Goal: Task Accomplishment & Management: Complete application form

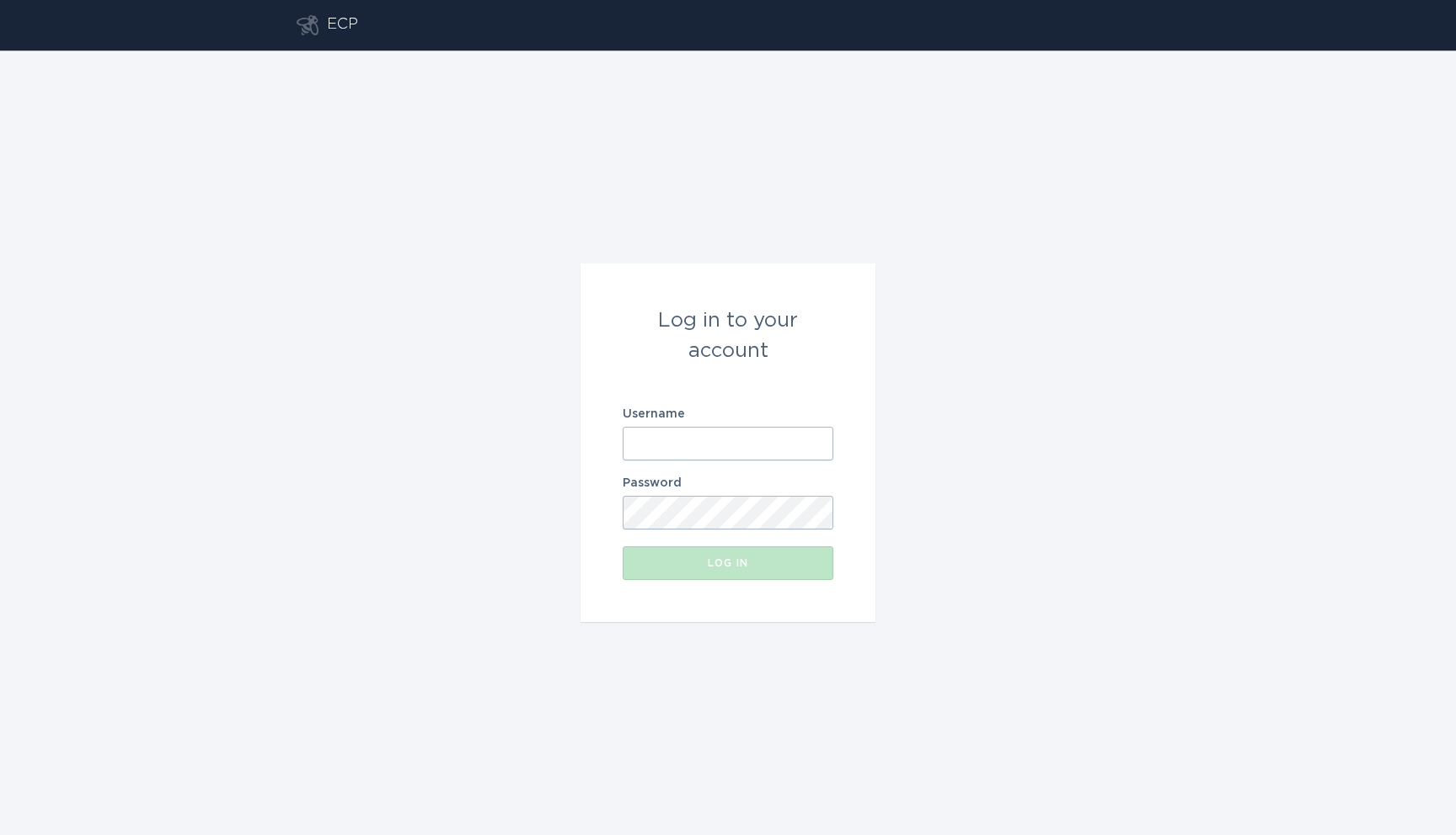
click at [652, 427] on input "Username" at bounding box center [728, 444] width 211 height 34
click at [697, 447] on input "[EMAIL_ADDRESS][DOMAIN_NAME]" at bounding box center [728, 444] width 211 height 34
type input "[EMAIL_ADDRESS][DOMAIN_NAME]"
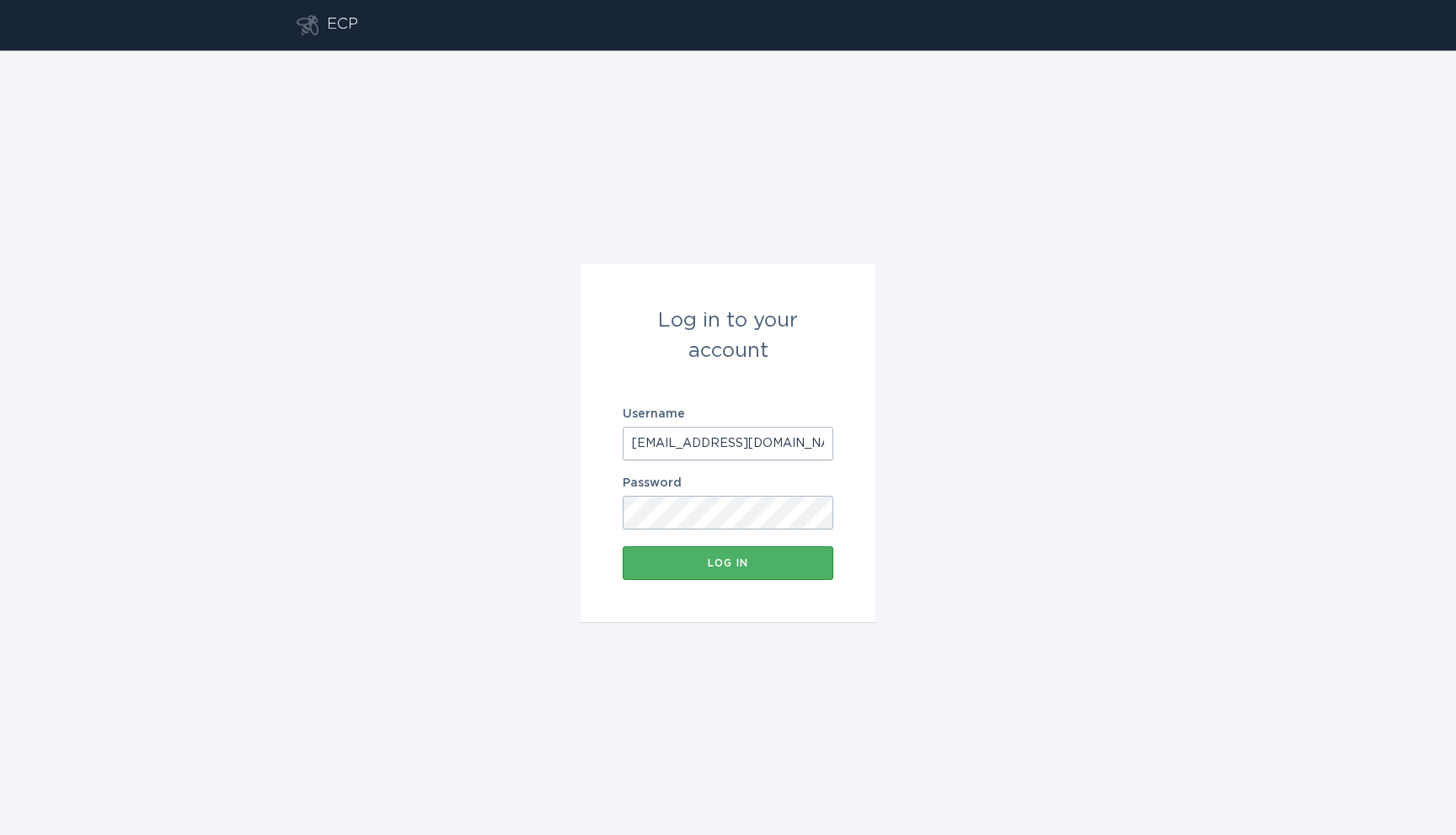
click at [716, 565] on div "Log in" at bounding box center [728, 563] width 194 height 10
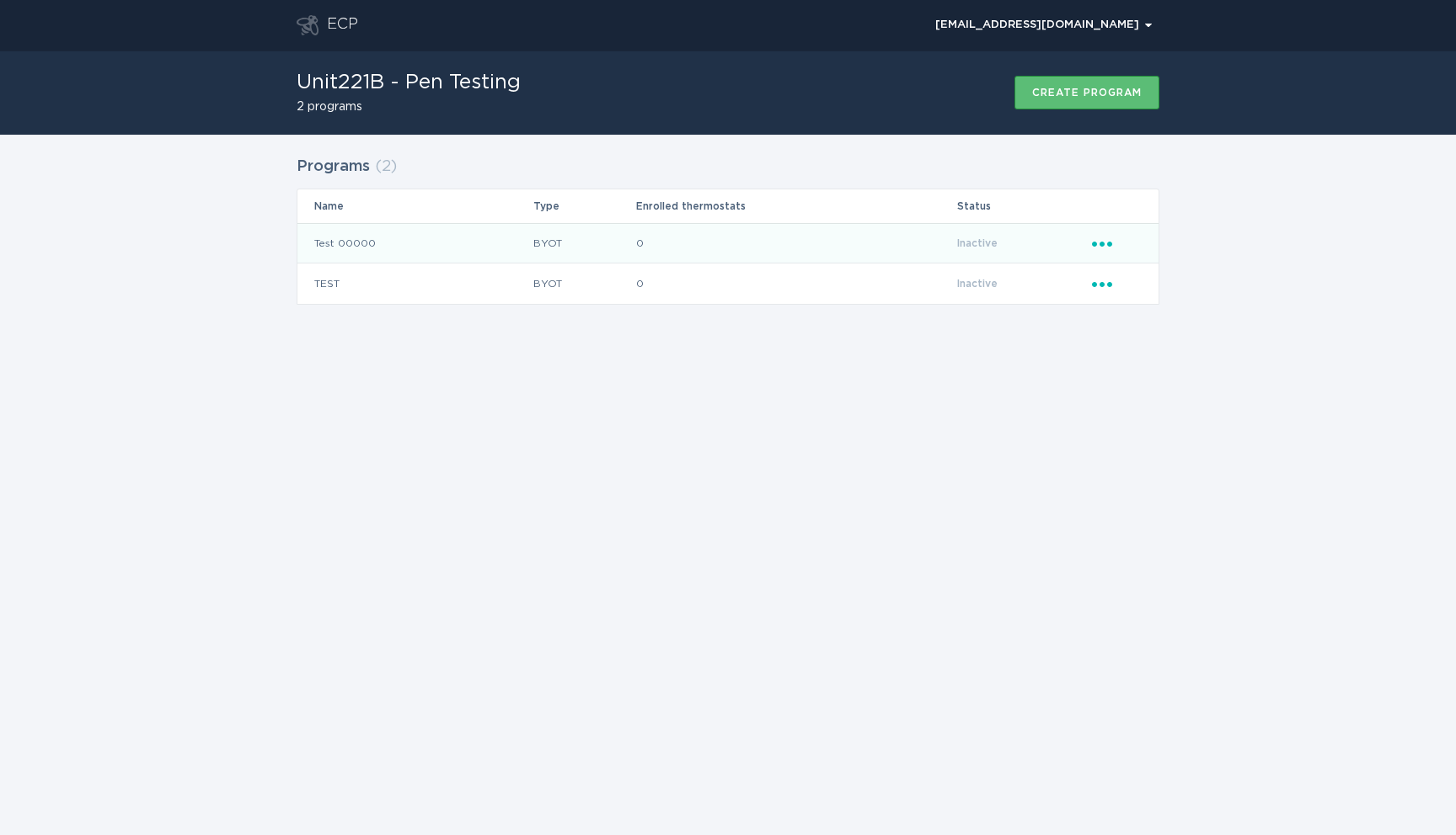
click at [662, 238] on td "0" at bounding box center [795, 244] width 322 height 41
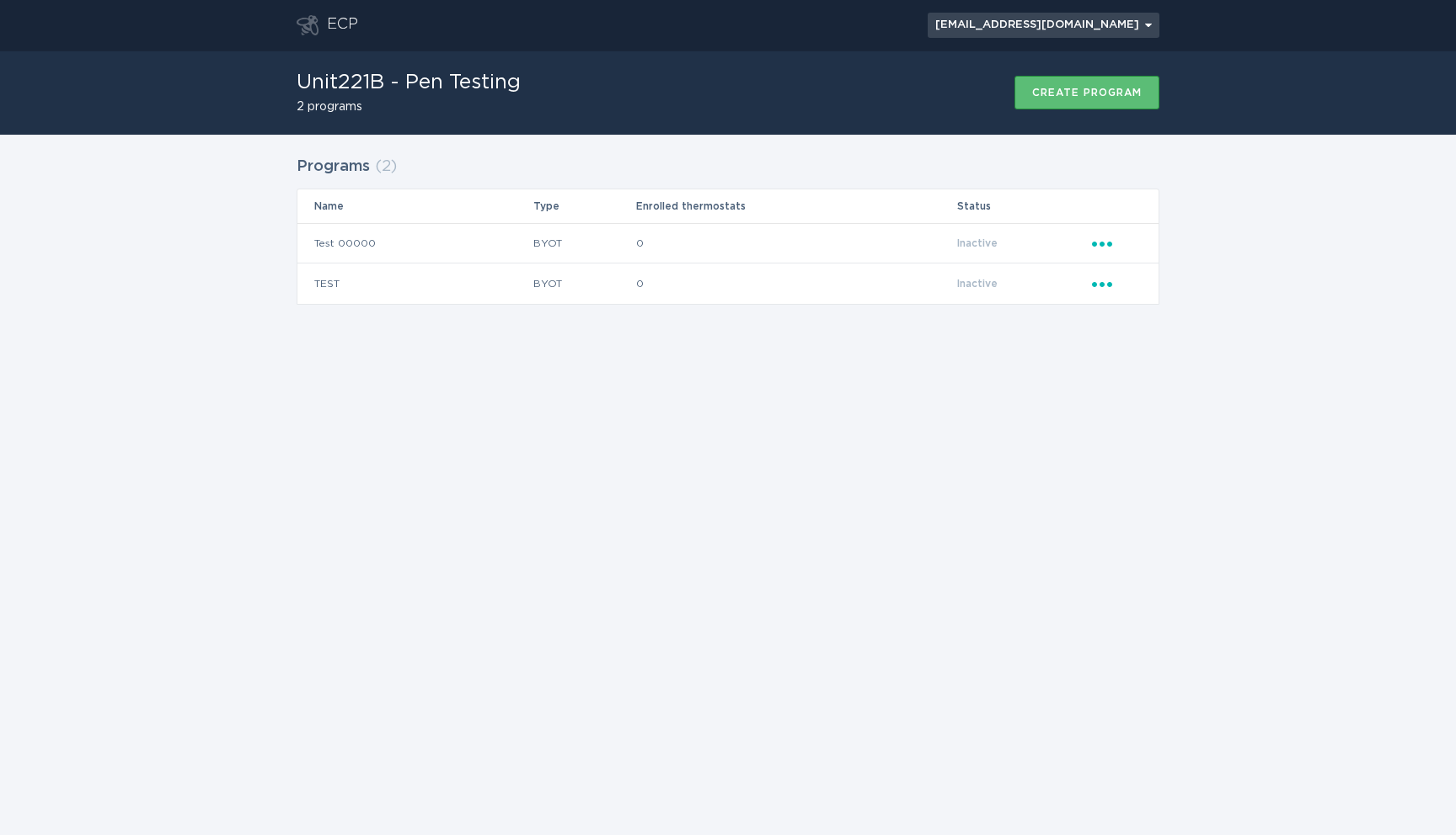
click at [1010, 20] on div "[EMAIL_ADDRESS][DOMAIN_NAME] Chevron" at bounding box center [1044, 25] width 216 height 10
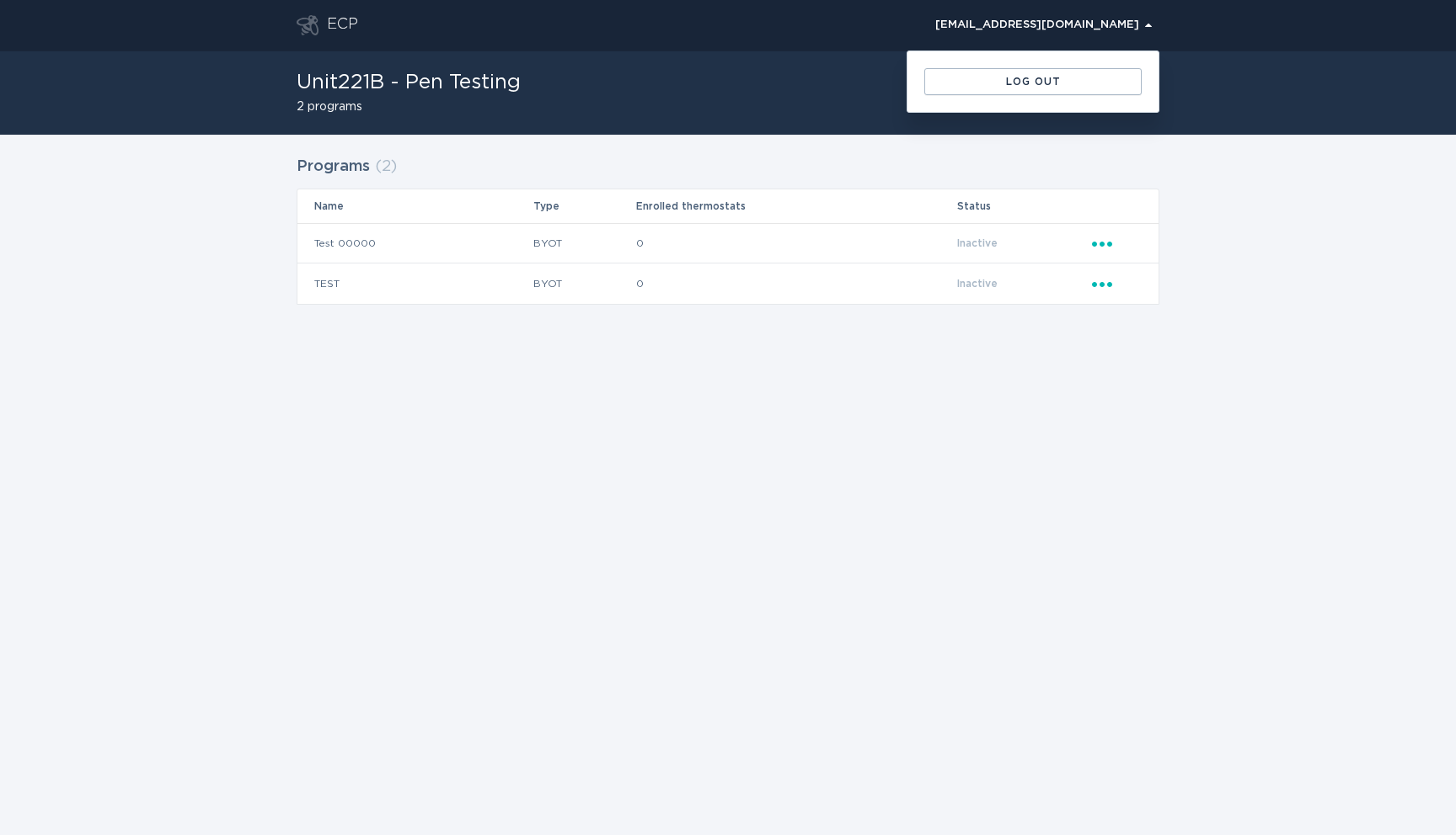
click at [718, 548] on div "ECP [EMAIL_ADDRESS][DOMAIN_NAME] Chevron Log out Unit221B - Pen Testing 2 progr…" at bounding box center [728, 418] width 1456 height 835
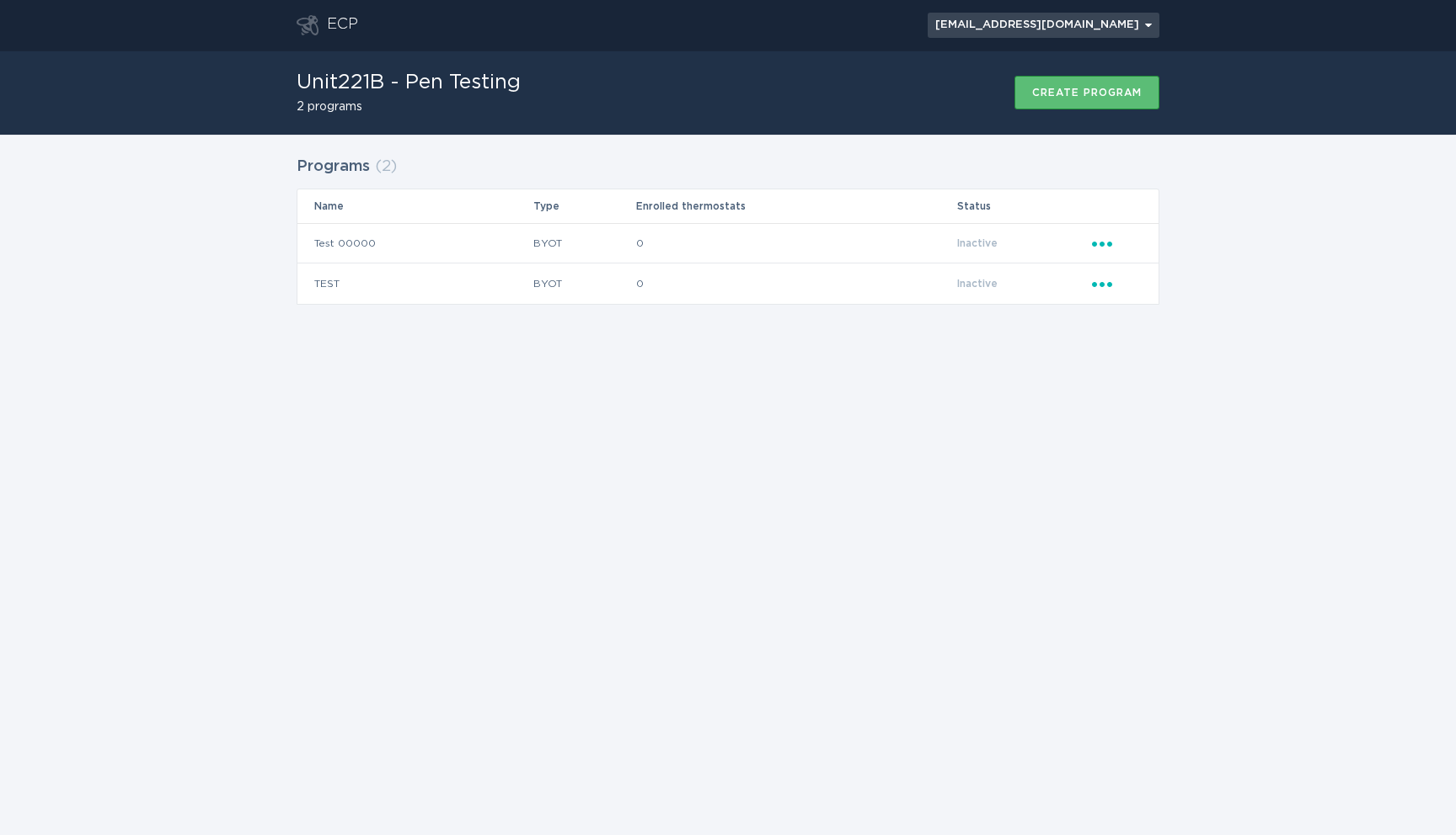
click at [1010, 34] on button "[EMAIL_ADDRESS][DOMAIN_NAME] Chevron" at bounding box center [1043, 25] width 231 height 26
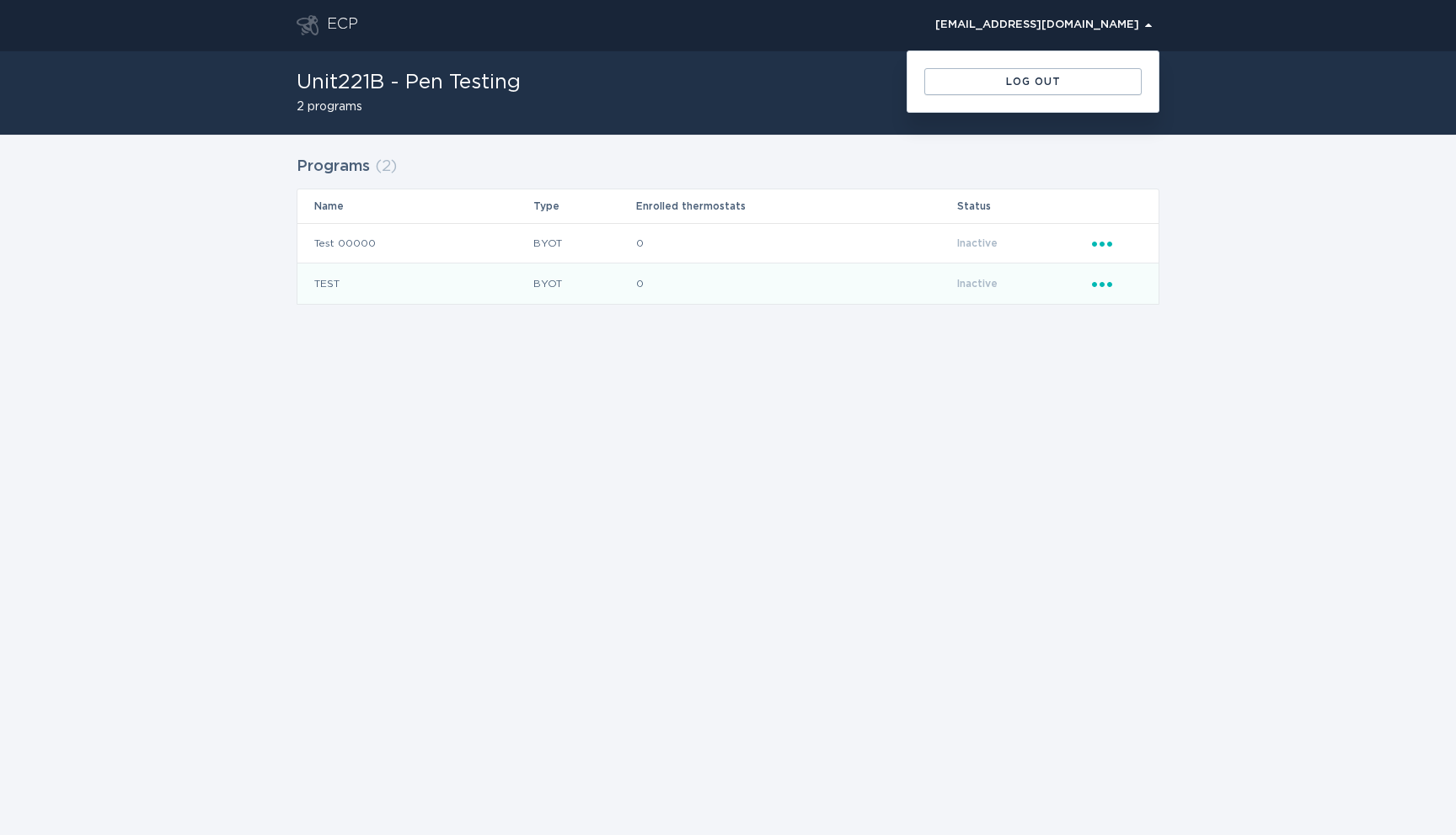
click at [869, 271] on td "0" at bounding box center [795, 284] width 322 height 41
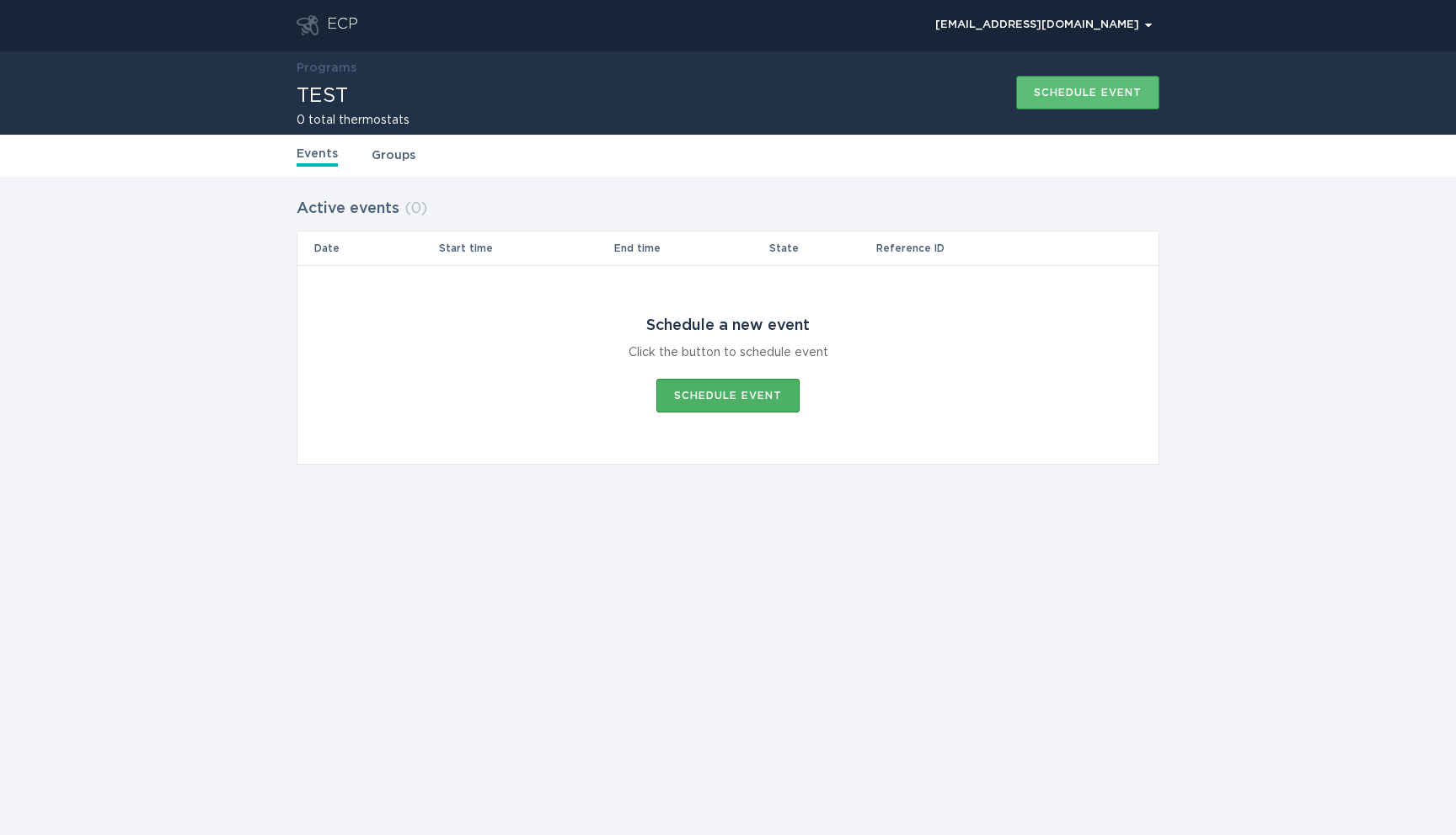
click at [755, 394] on div "Schedule event" at bounding box center [728, 395] width 108 height 10
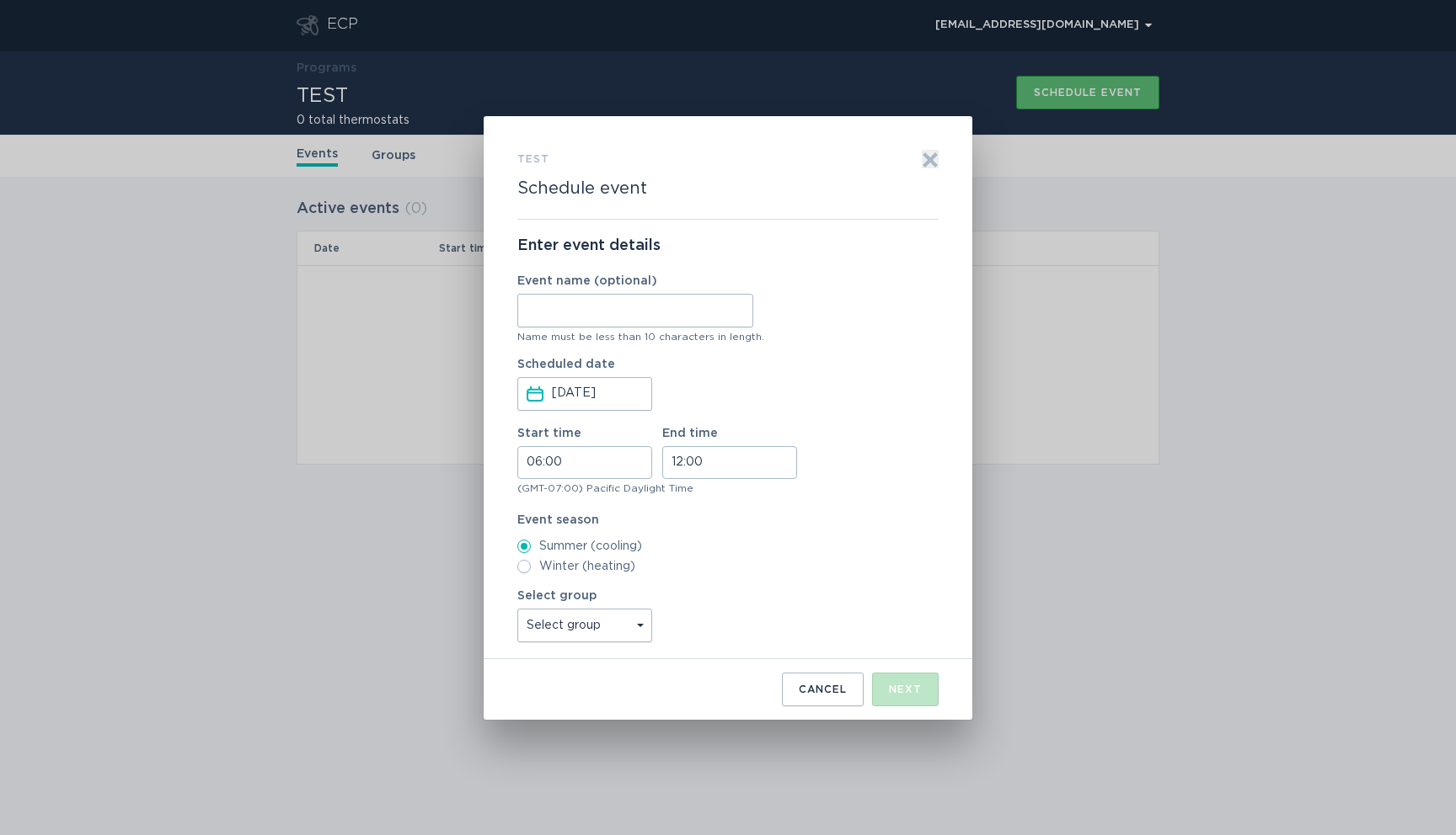
click at [634, 309] on input "Event name (optional)" at bounding box center [635, 311] width 236 height 34
type input "0000"
click at [590, 605] on label "Select group Select group All thermostats" at bounding box center [584, 616] width 135 height 52
click at [590, 609] on select "Select group All thermostats" at bounding box center [584, 626] width 135 height 34
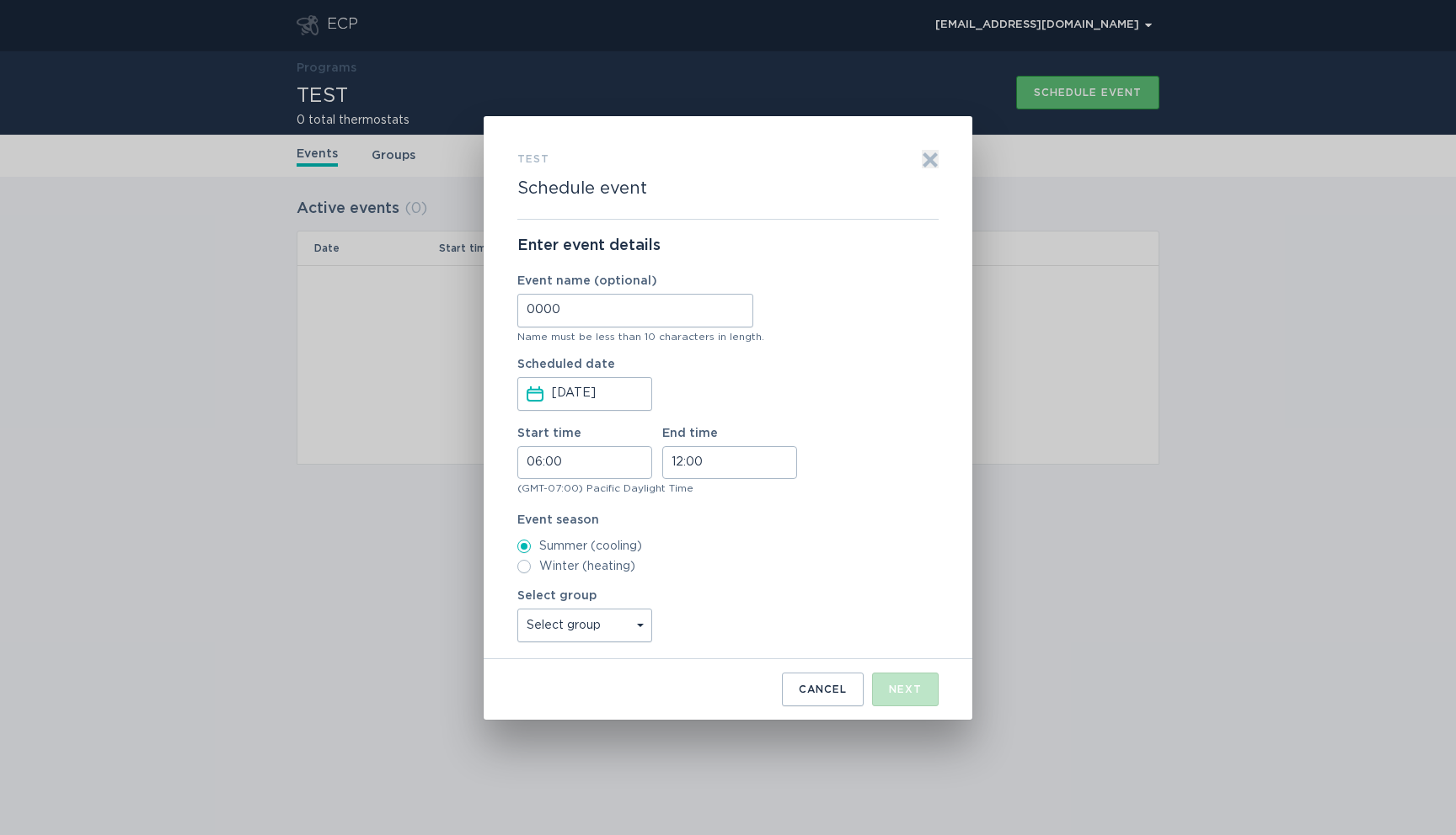
select select "da399b631d4440d5b7e80d3cffa45e9f"
click at [517, 609] on select "Select group All thermostats" at bounding box center [584, 626] width 135 height 34
click at [895, 685] on div "Next" at bounding box center [904, 689] width 33 height 10
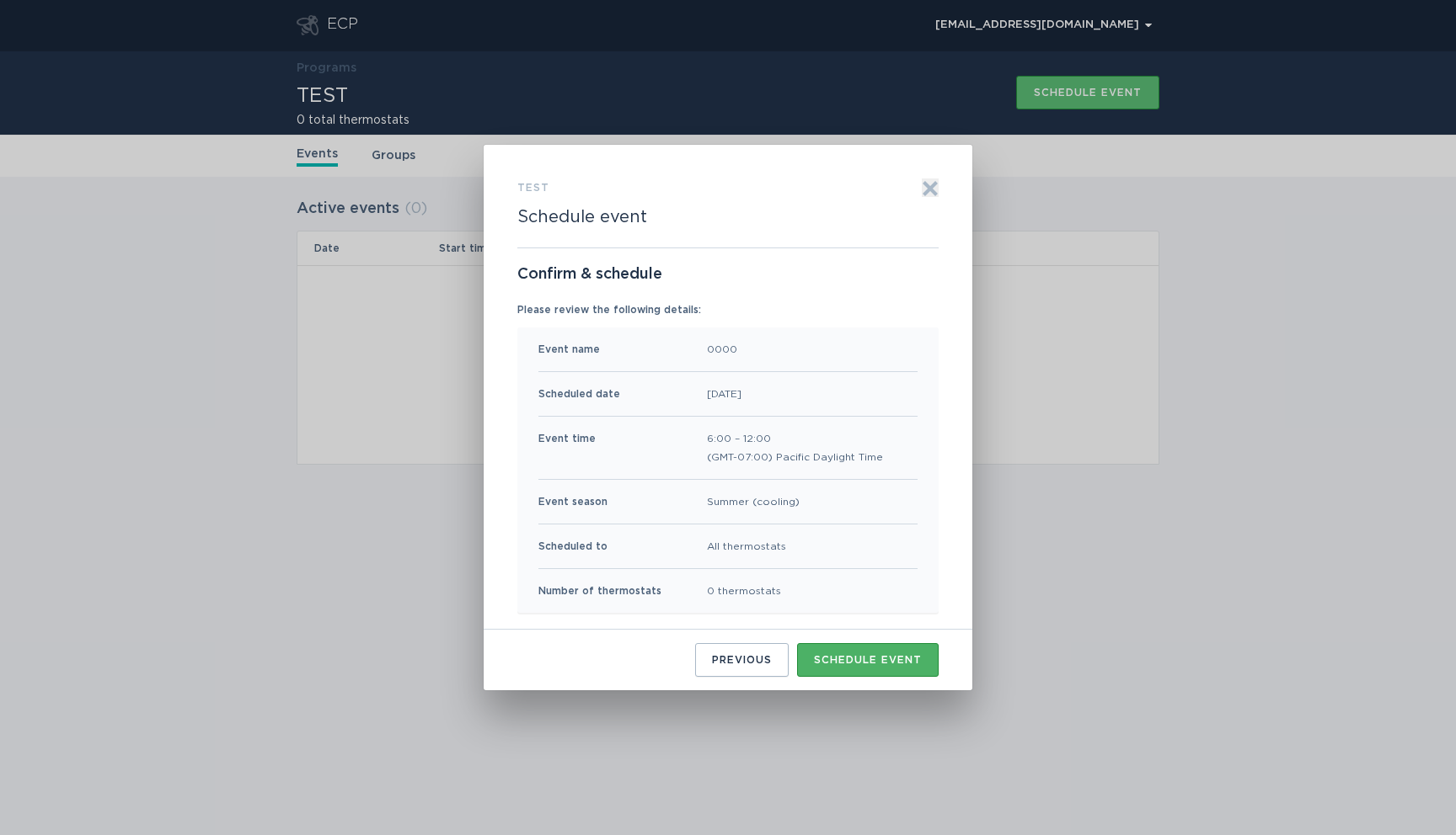
click at [895, 662] on div "Schedule event" at bounding box center [868, 659] width 108 height 10
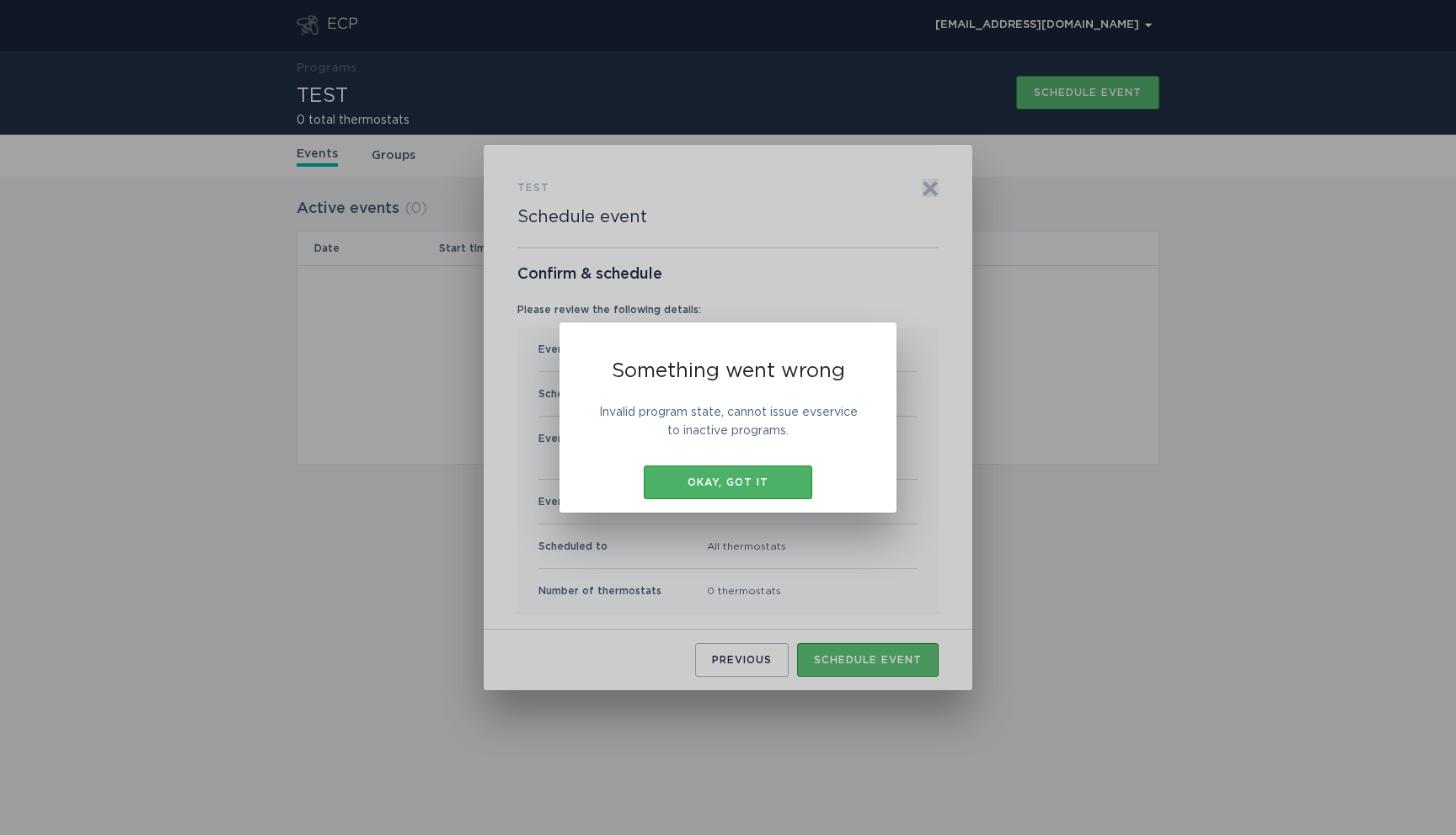
click at [719, 476] on button "Okay, got it" at bounding box center [728, 482] width 168 height 34
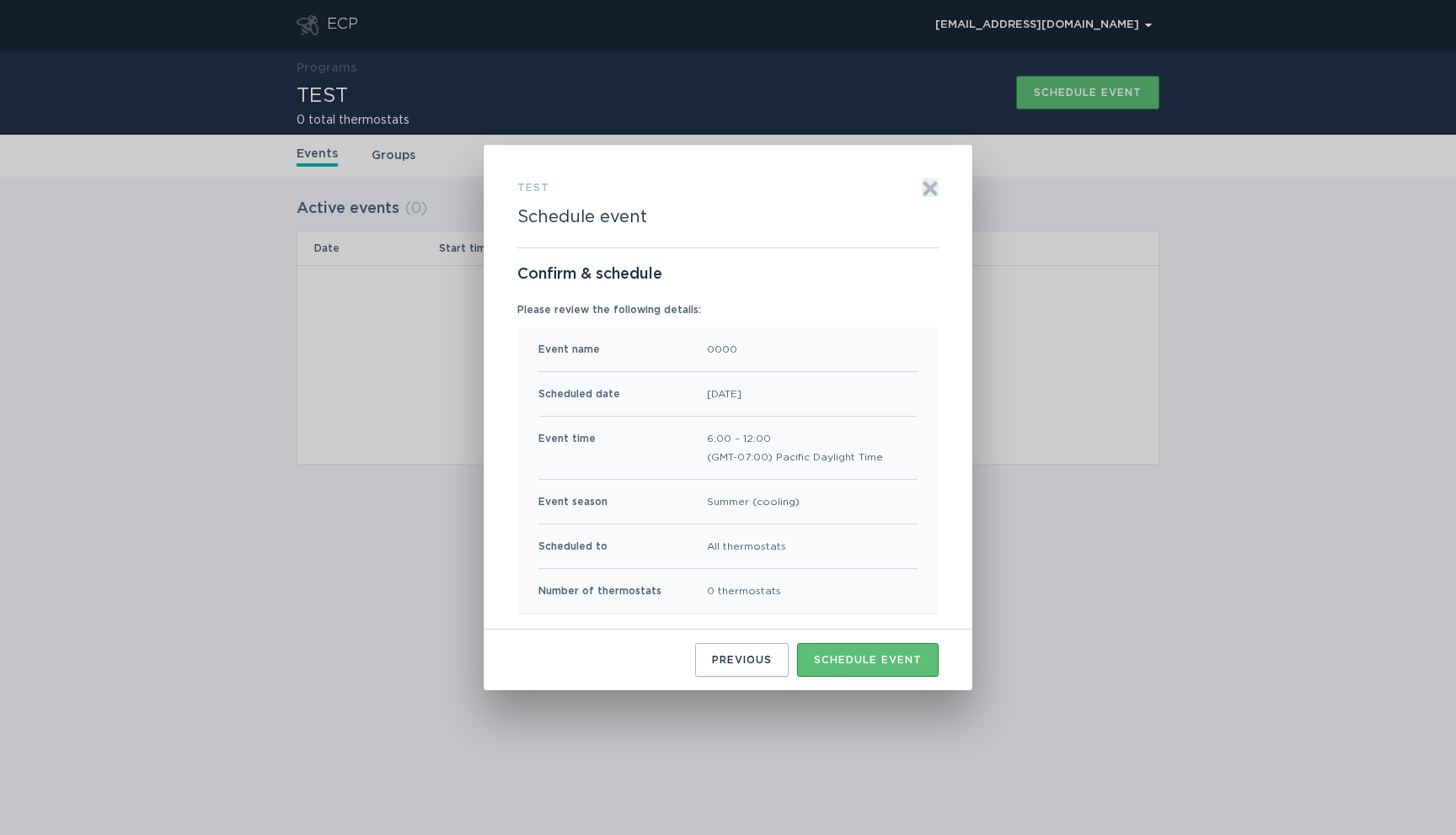
click at [938, 194] on div "TEST Schedule event Exit Confirm & schedule Please review the following details…" at bounding box center [727, 418] width 489 height 546
click at [929, 189] on icon "Exit" at bounding box center [930, 189] width 12 height 12
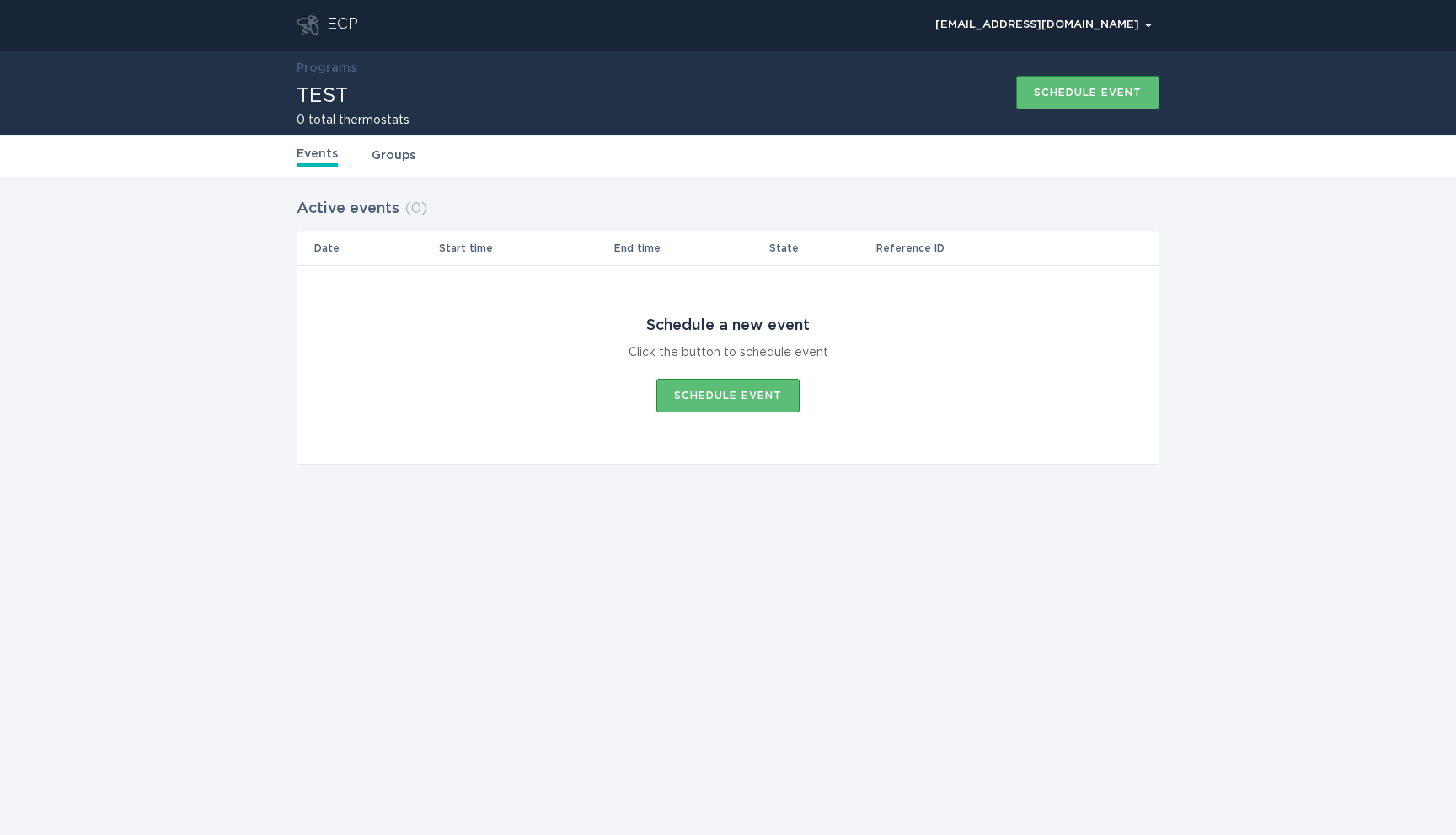
click at [385, 149] on link "Groups" at bounding box center [393, 155] width 43 height 19
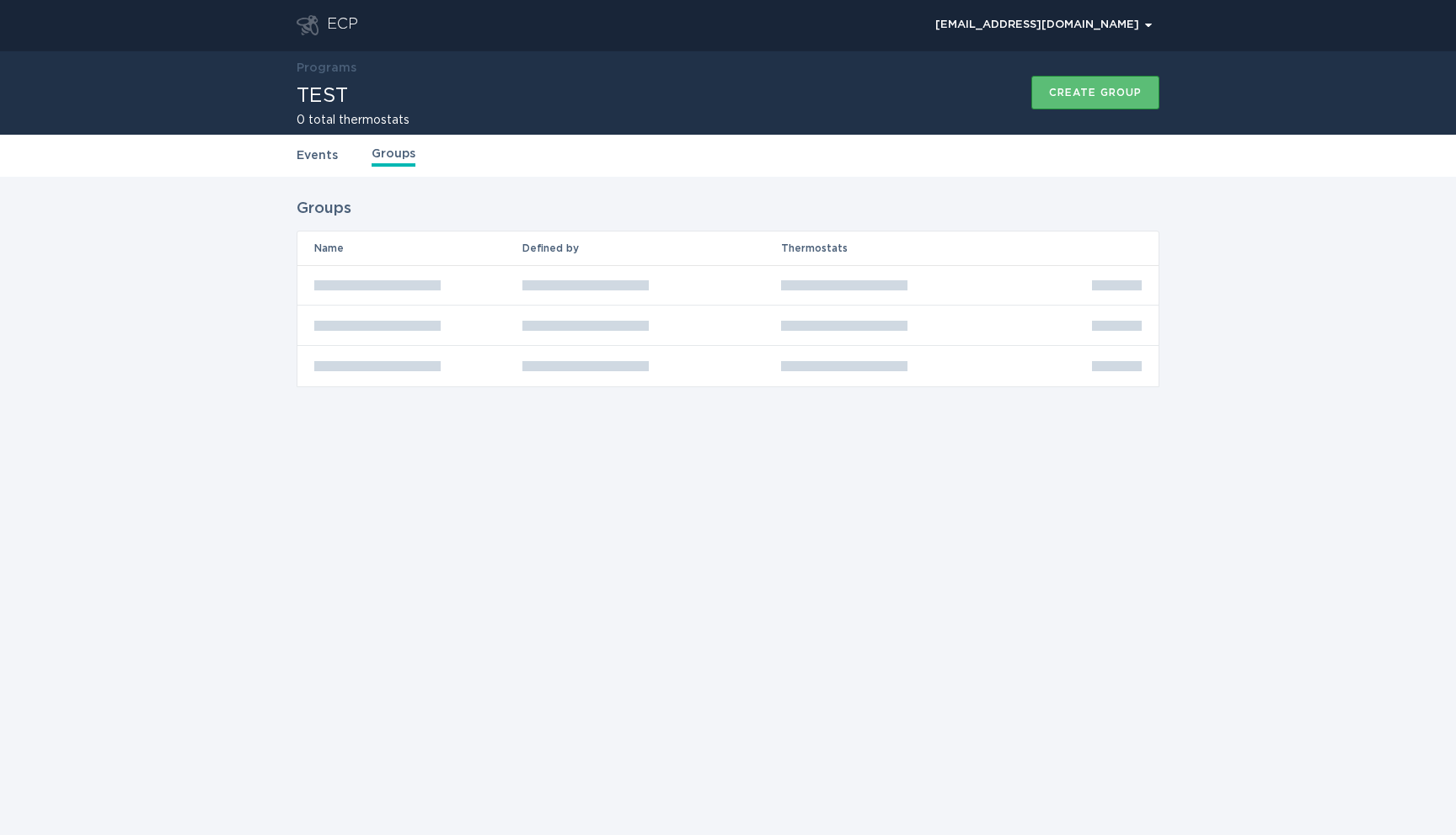
click at [320, 152] on link "Events" at bounding box center [317, 155] width 42 height 19
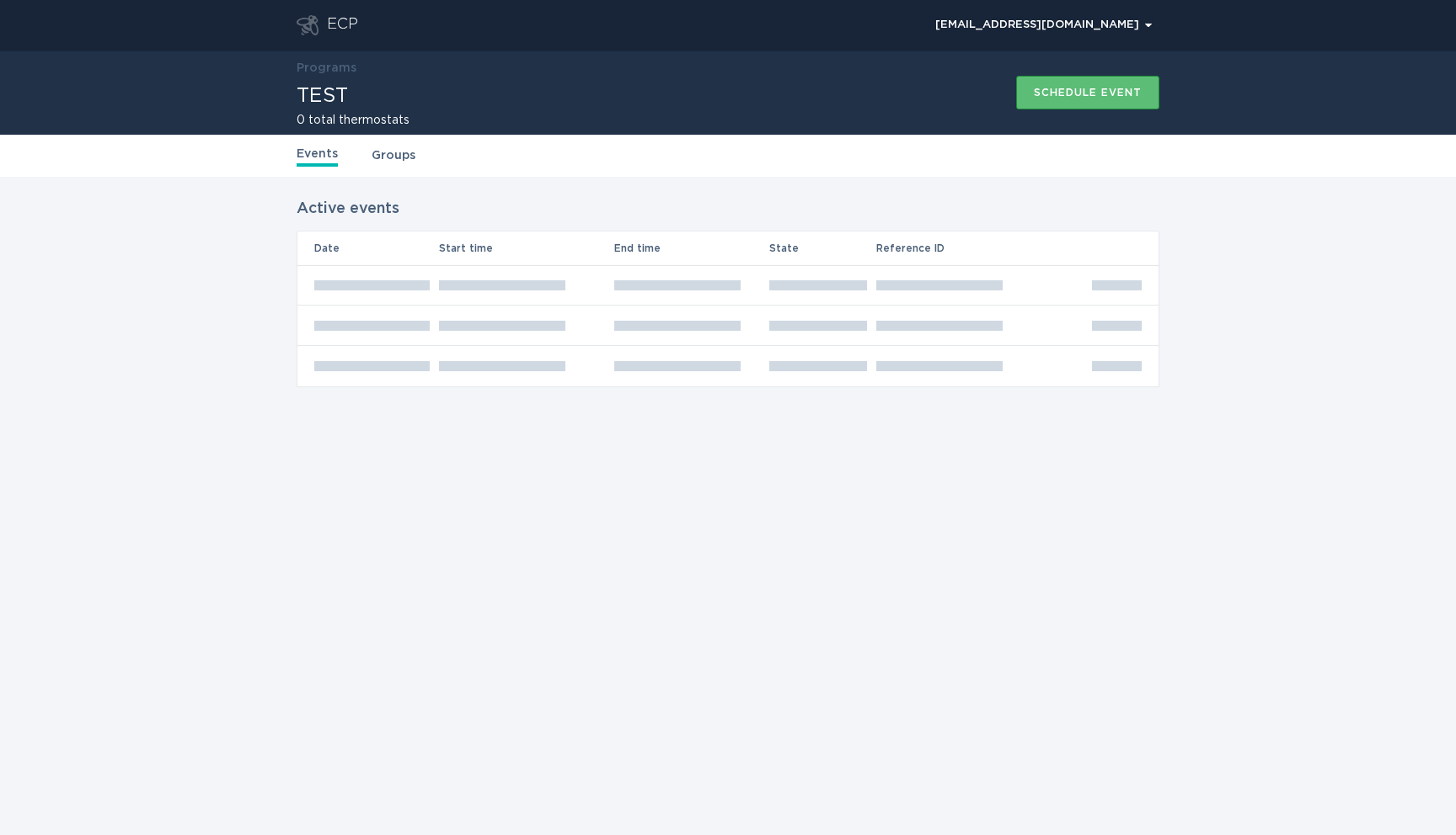
click at [342, 88] on h1 "TEST" at bounding box center [352, 96] width 113 height 20
click at [988, 29] on div "[EMAIL_ADDRESS][DOMAIN_NAME] Chevron" at bounding box center [1044, 25] width 216 height 10
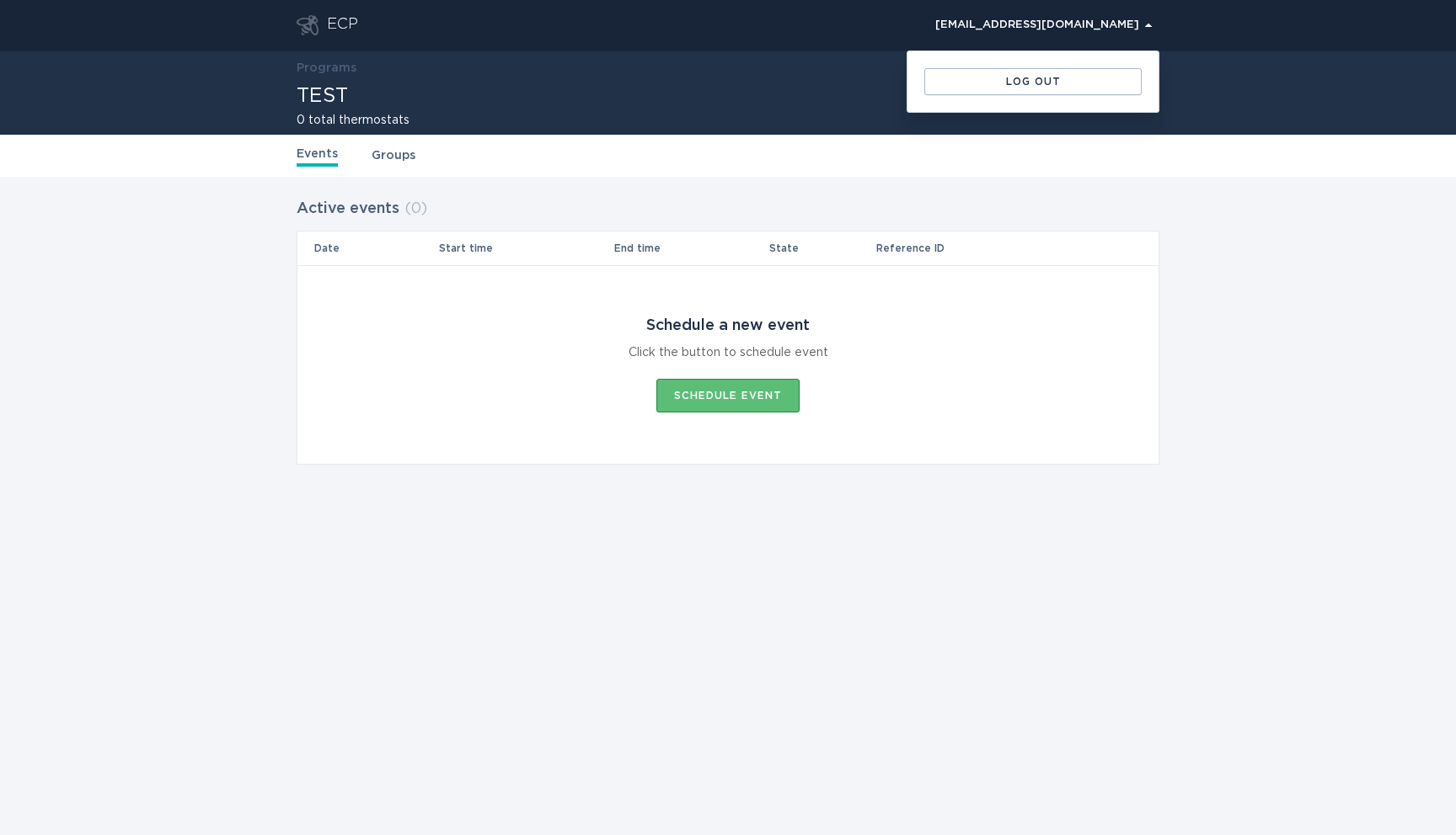
click at [582, 261] on th "Start time" at bounding box center [526, 248] width 176 height 34
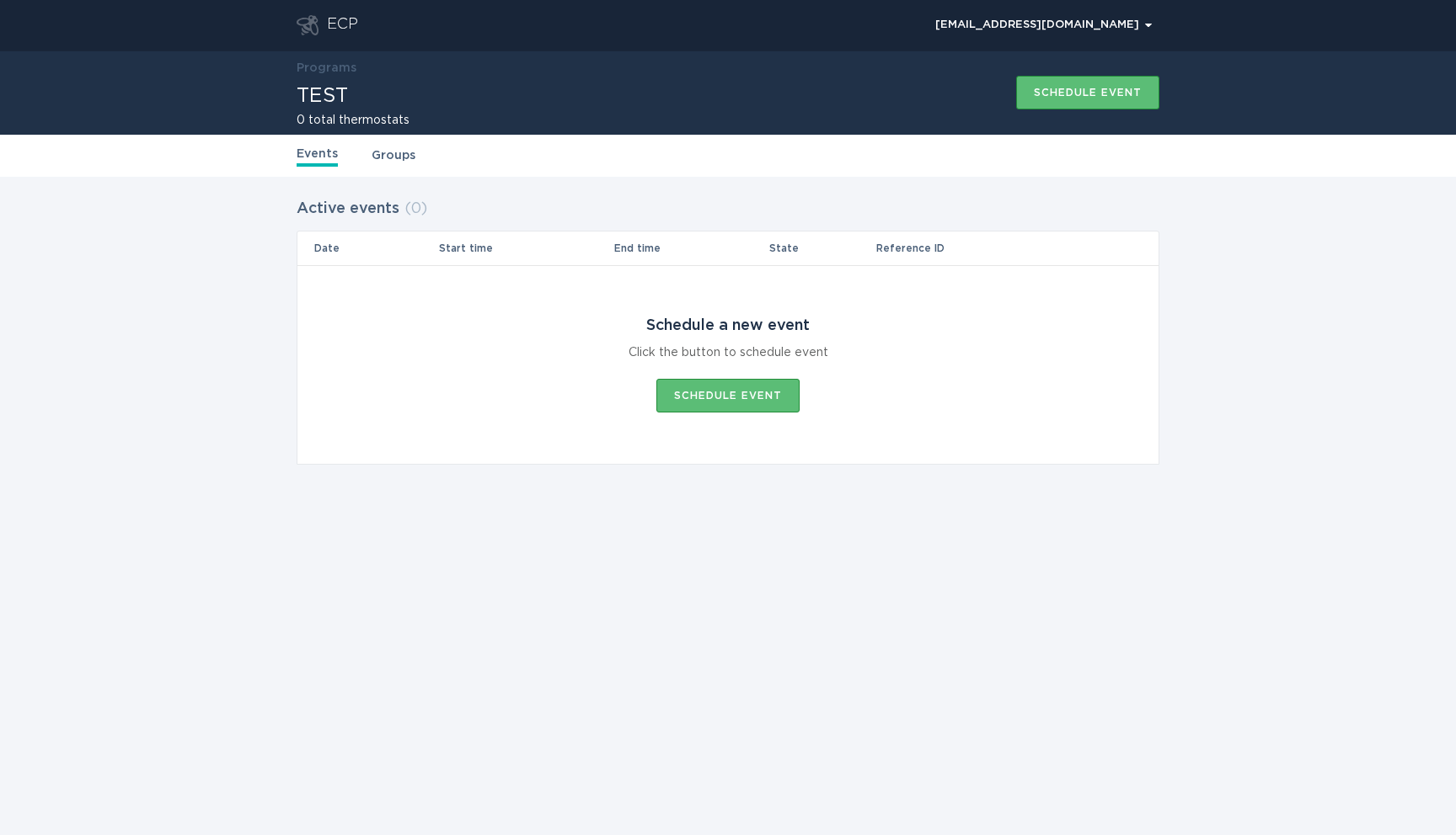
click at [324, 97] on h1 "TEST" at bounding box center [352, 96] width 113 height 20
click at [380, 128] on div "Programs TEST 0 total thermostats Schedule event" at bounding box center [727, 92] width 863 height 84
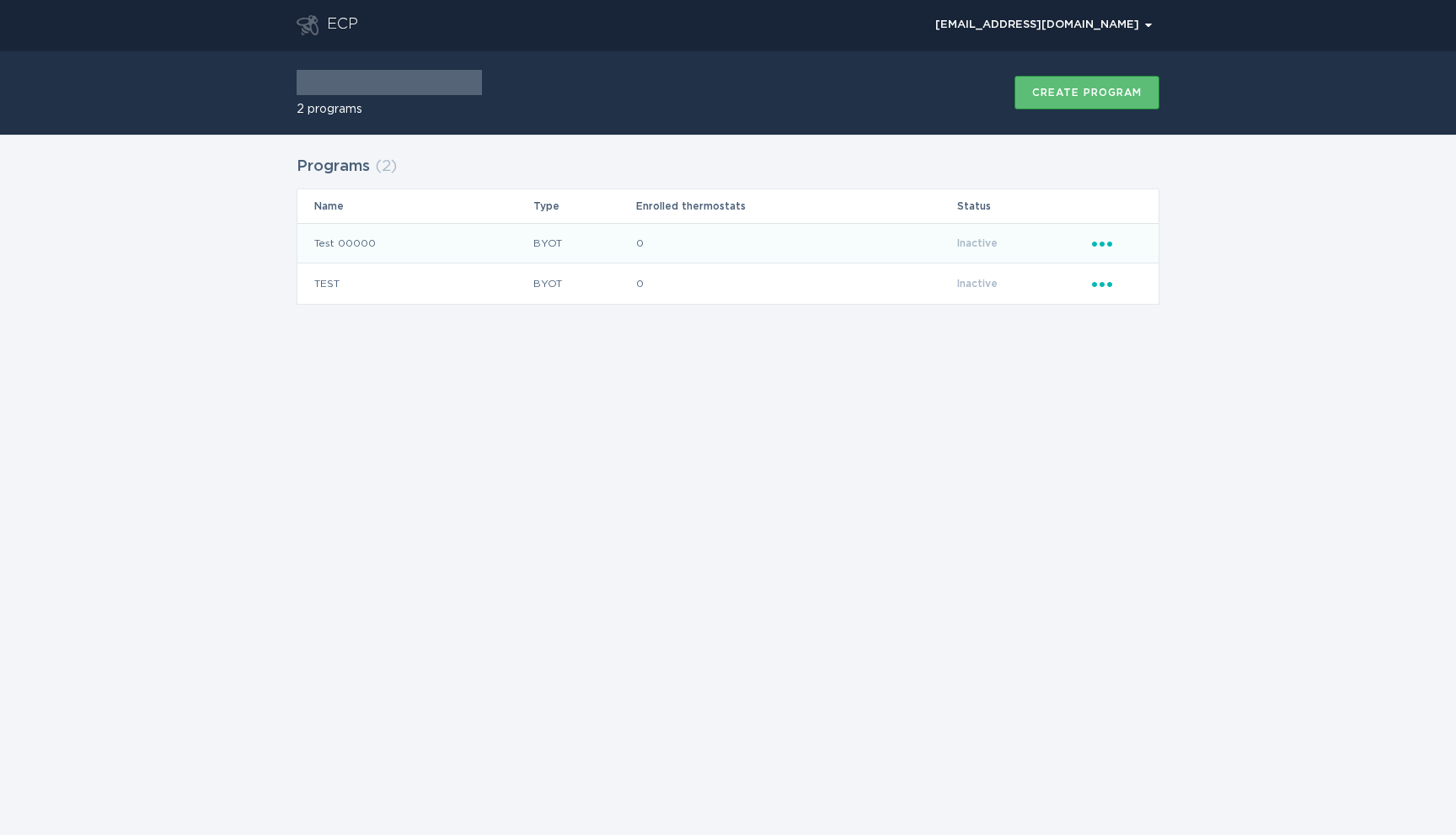
click at [1096, 248] on div "Ellipsis" at bounding box center [1116, 243] width 50 height 19
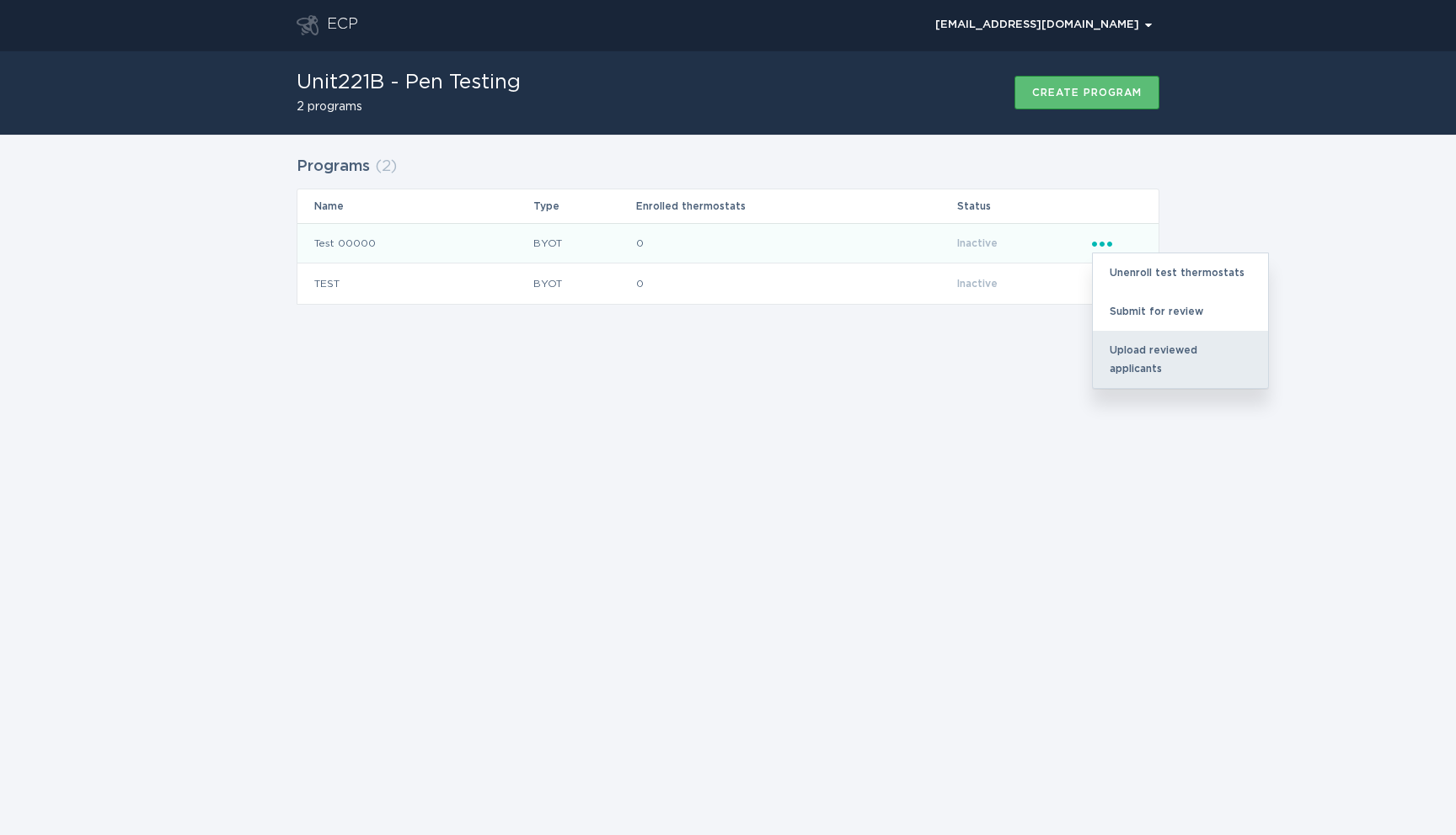
click at [1145, 351] on div "Upload reviewed applicants" at bounding box center [1180, 359] width 176 height 58
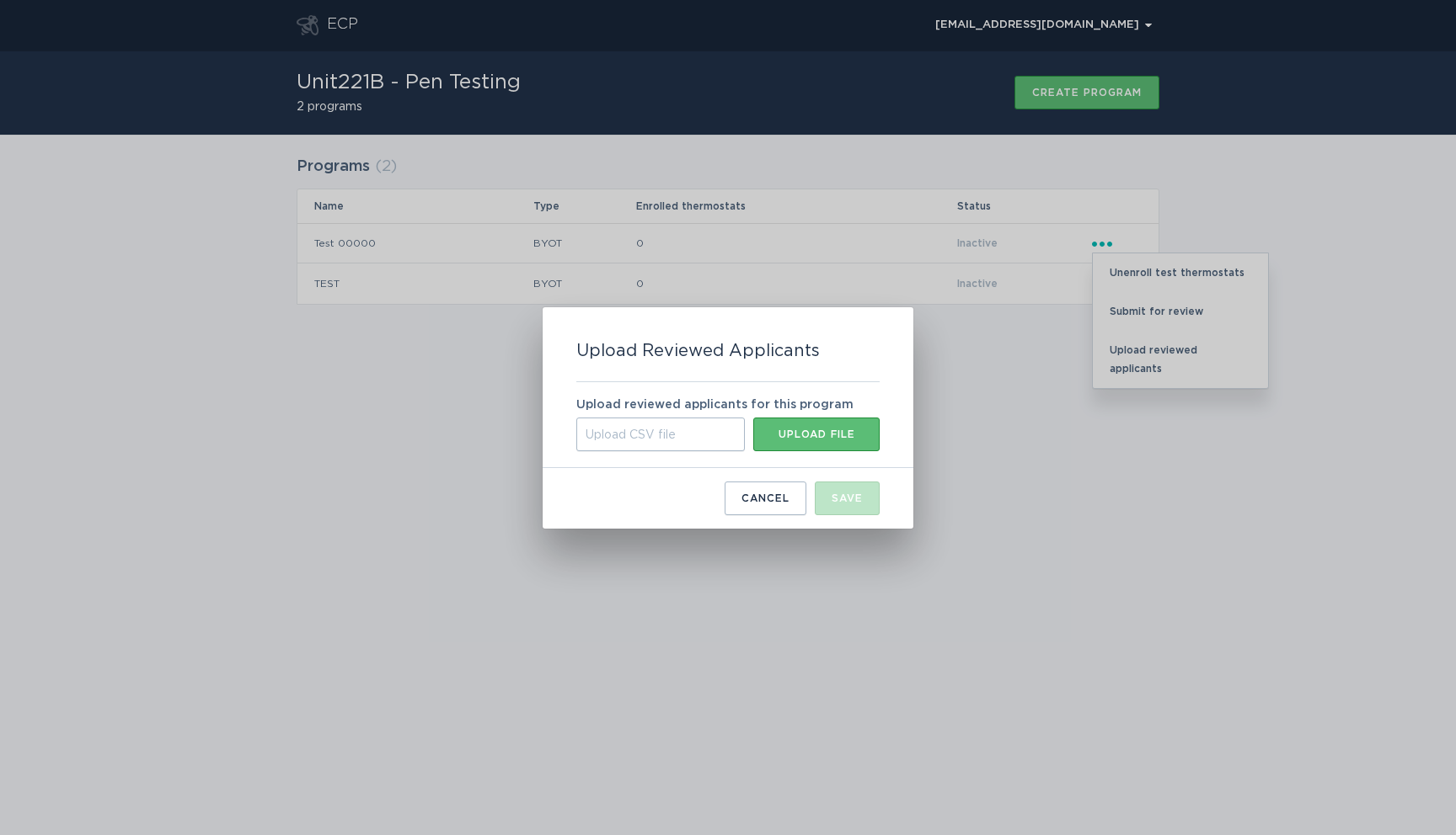
click at [691, 435] on div "Upload CSV file" at bounding box center [661, 434] width 168 height 34
click at [576, 418] on input "Upload CSV file Upload file" at bounding box center [576, 418] width 0 height 0
type input "C:\fakepath\new-therm.csv"
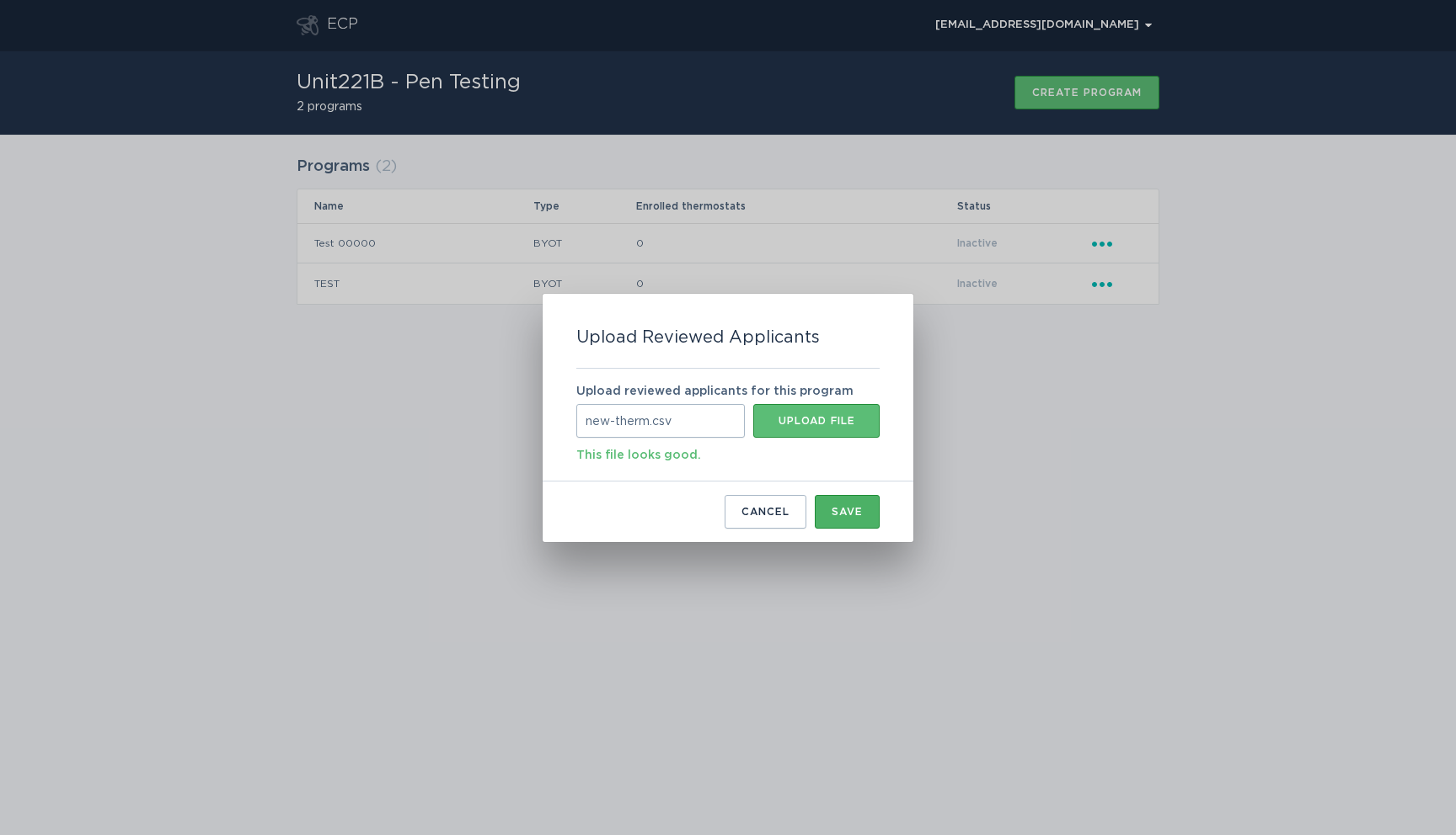
click at [842, 514] on div "Save" at bounding box center [847, 511] width 31 height 10
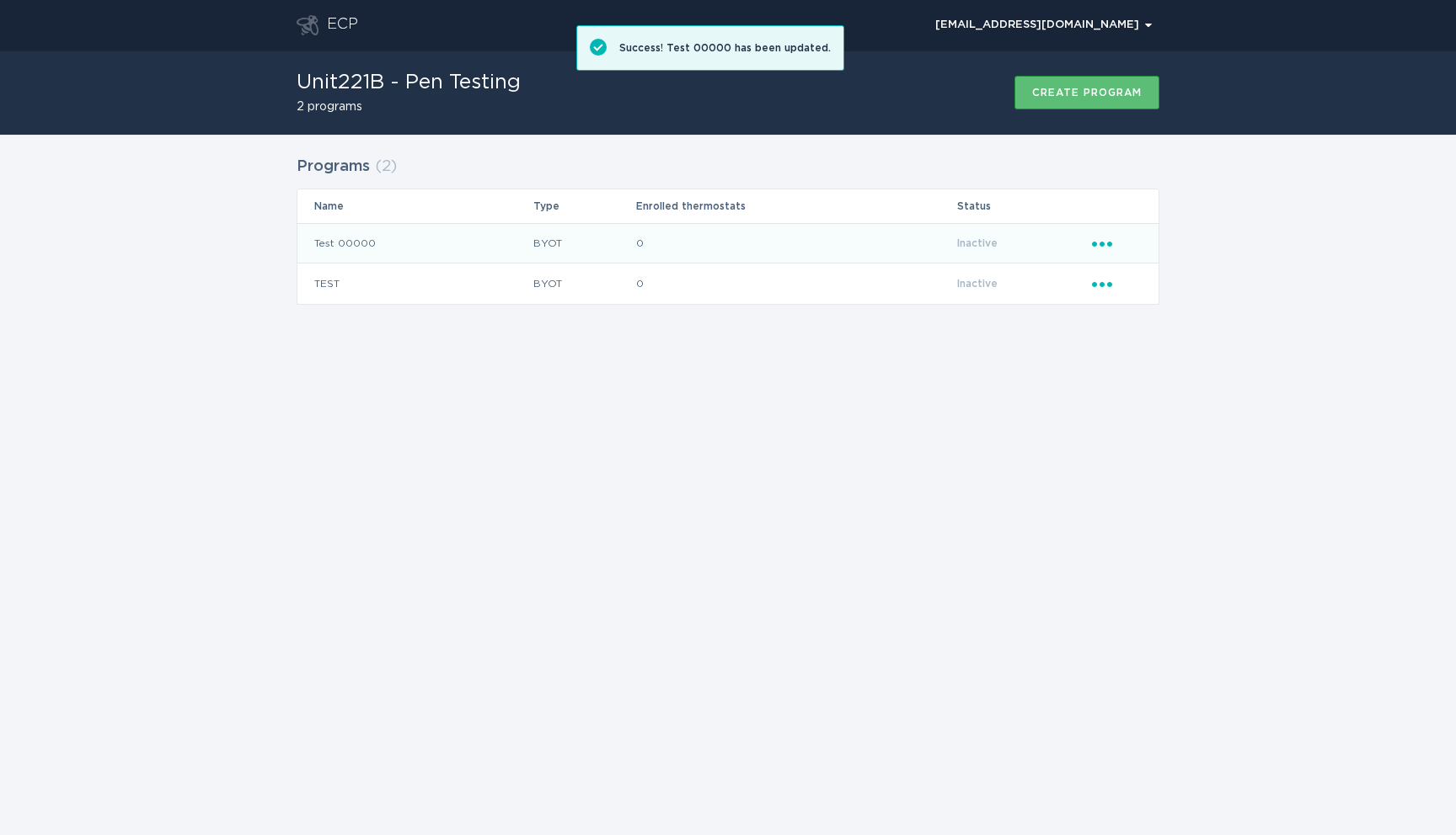
click at [1103, 245] on icon "Popover menu" at bounding box center [1101, 245] width 20 height 5
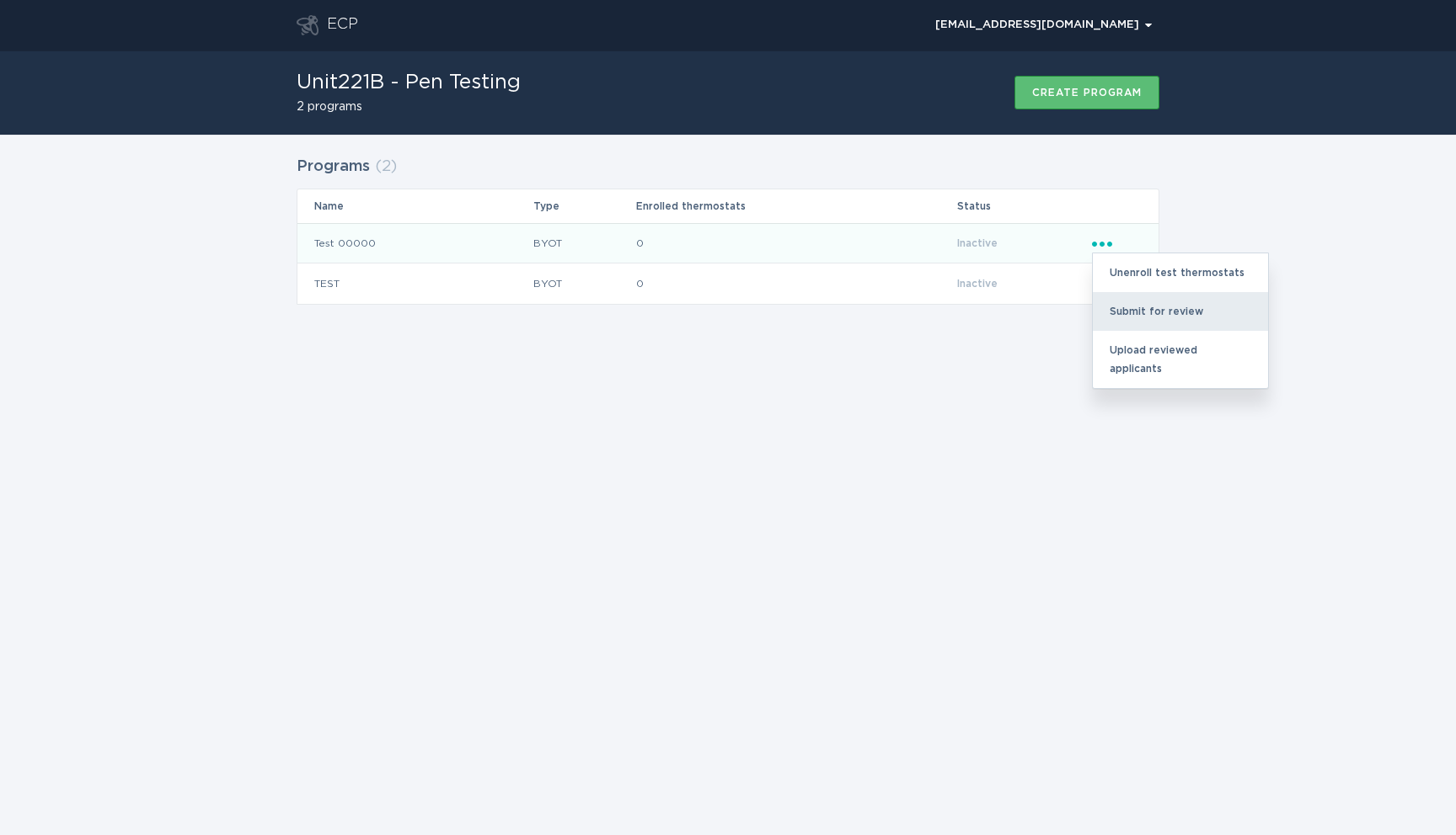
click at [1121, 308] on div "Submit for review" at bounding box center [1180, 312] width 176 height 39
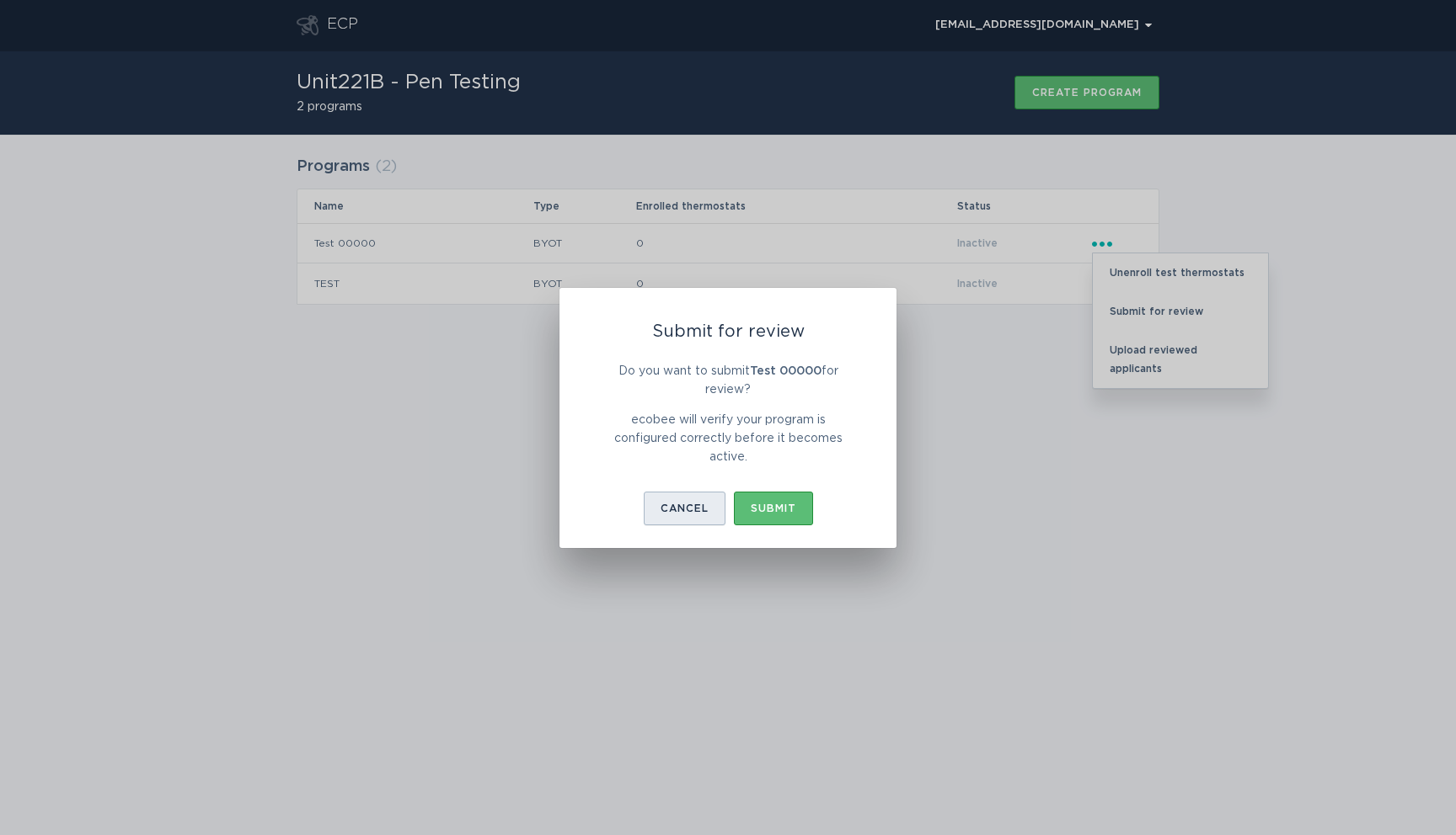
click at [695, 514] on button "Cancel" at bounding box center [685, 509] width 82 height 34
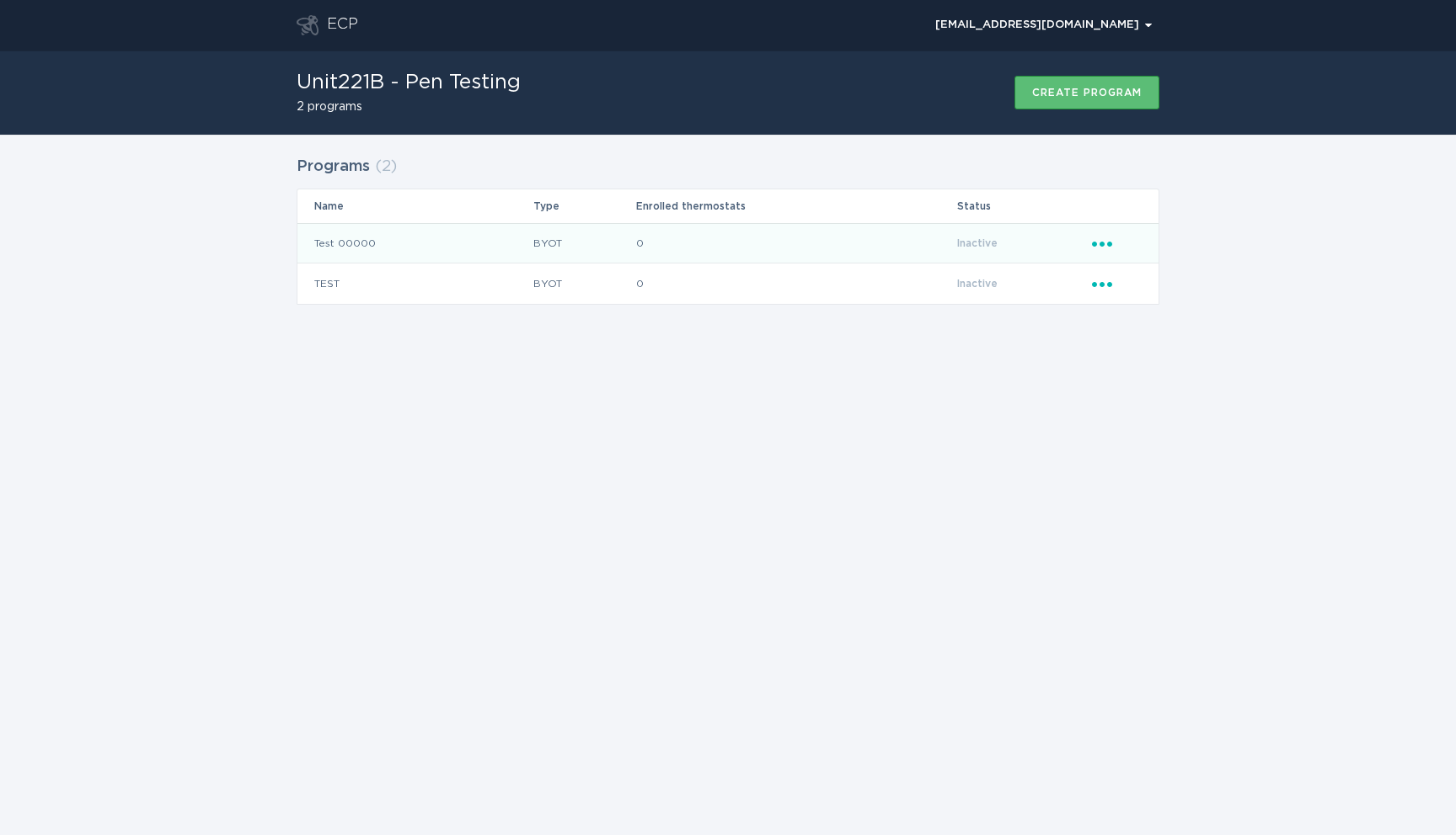
click at [919, 244] on td "0" at bounding box center [795, 244] width 322 height 41
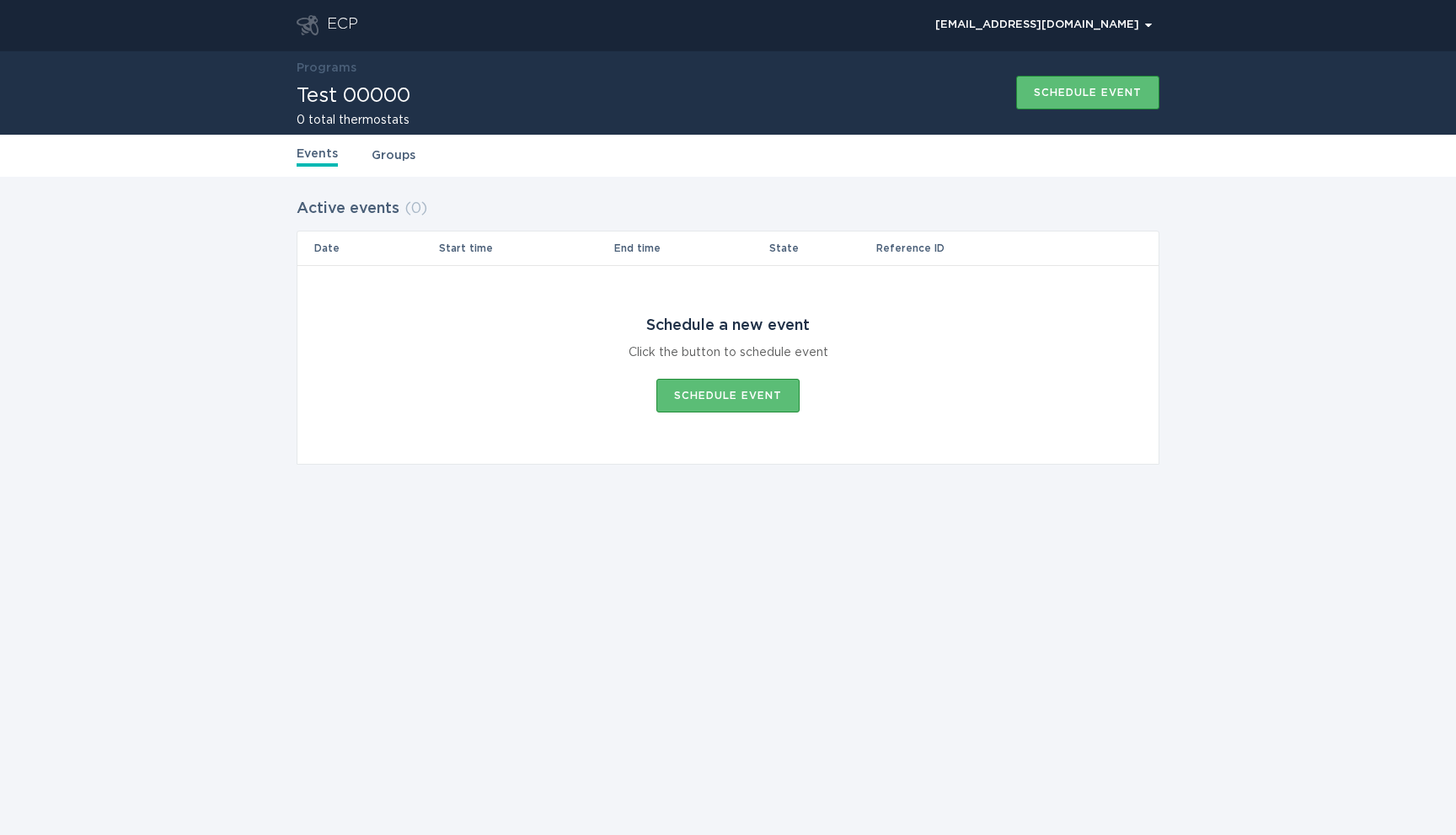
click at [402, 169] on div "Events Groups" at bounding box center [727, 156] width 863 height 43
click at [389, 159] on link "Groups" at bounding box center [393, 155] width 43 height 19
click at [334, 158] on link "Events" at bounding box center [317, 155] width 42 height 19
click at [723, 402] on button "Schedule event" at bounding box center [728, 396] width 144 height 34
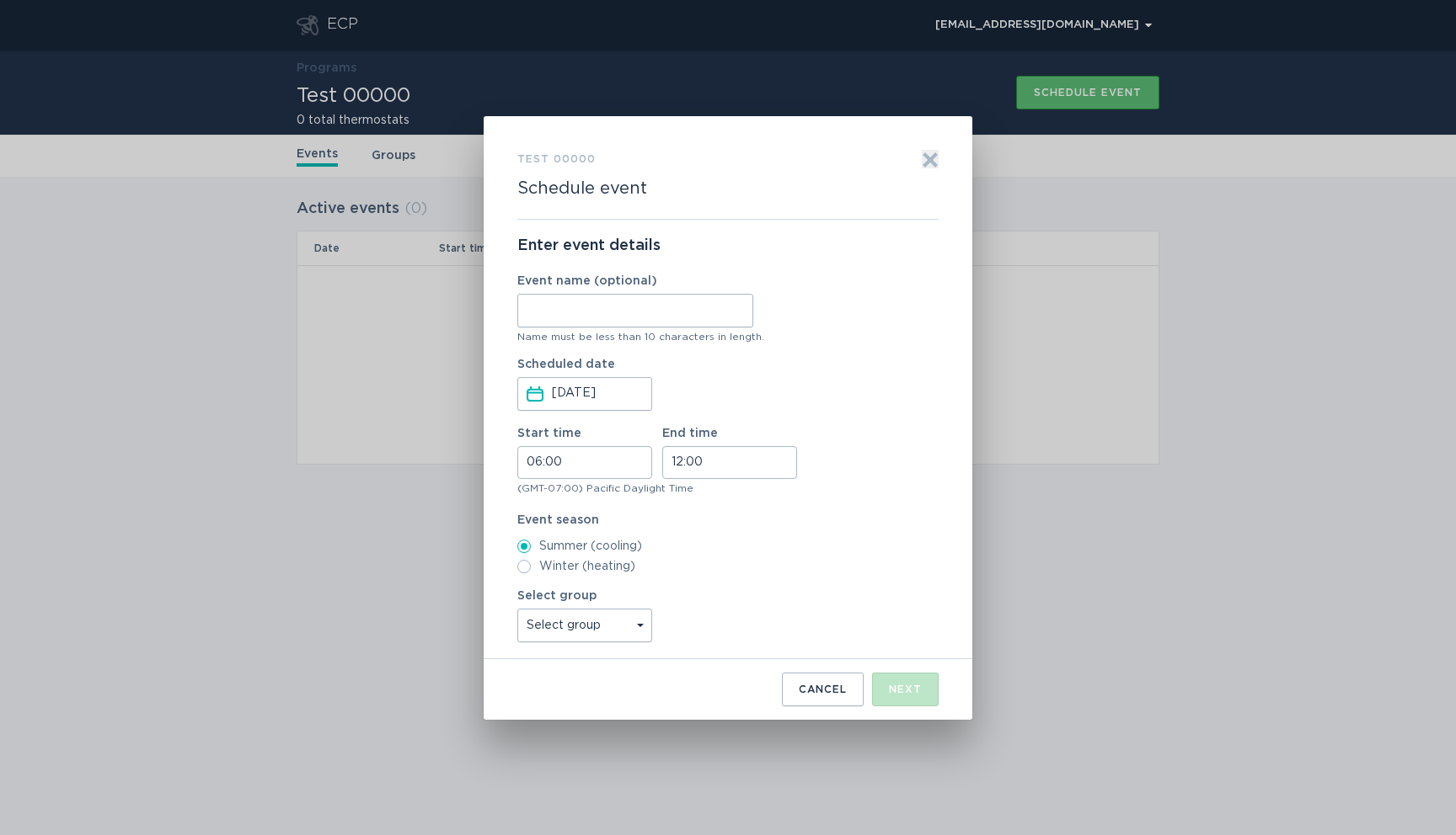
click at [619, 619] on select "Select group All thermostats" at bounding box center [584, 626] width 135 height 34
select select "125efdff91064634b8a972fdd39ec1f5"
click at [517, 609] on select "Select group All thermostats" at bounding box center [584, 626] width 135 height 34
click at [935, 159] on icon "Exit" at bounding box center [929, 160] width 17 height 17
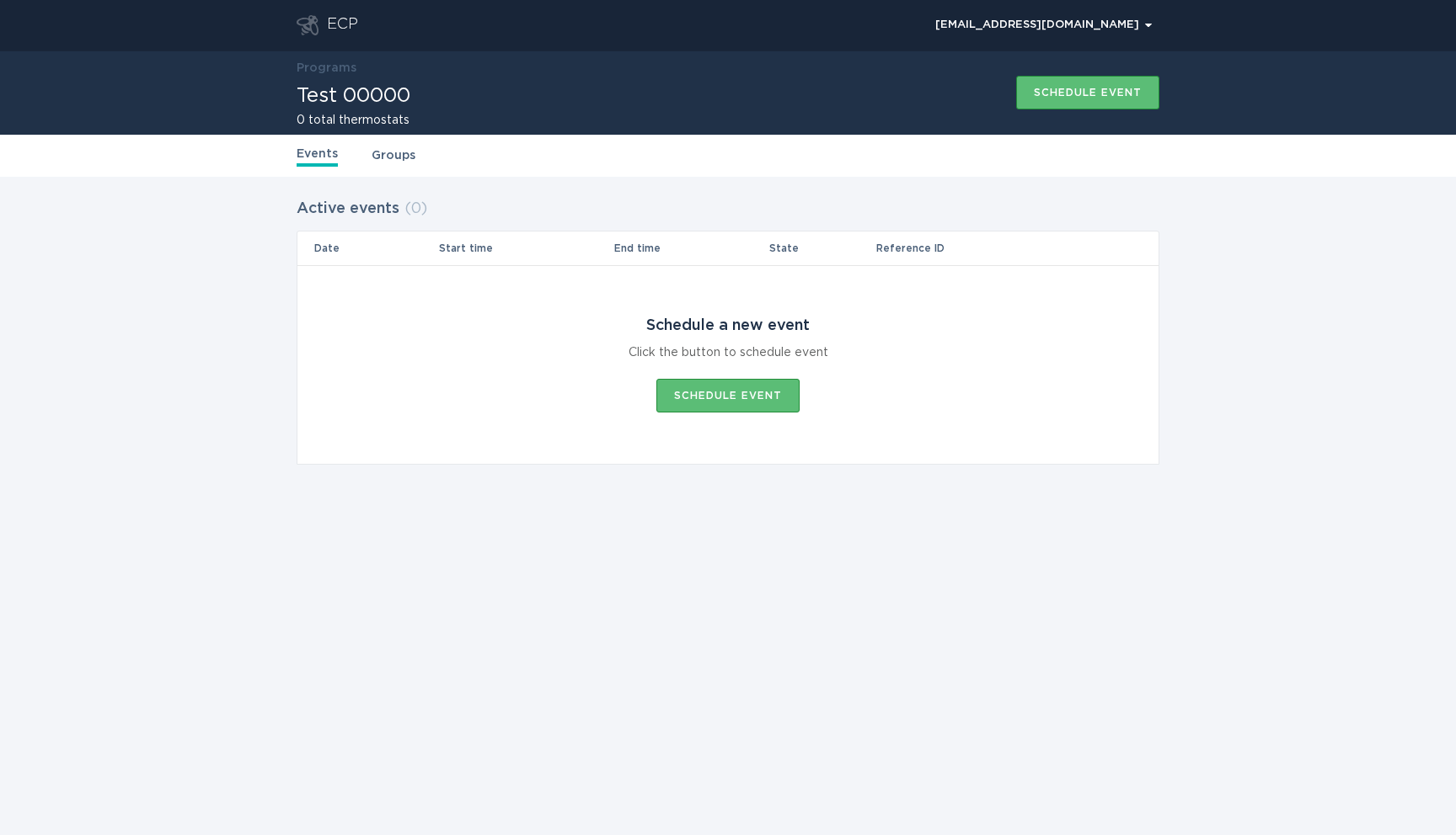
click at [317, 20] on icon "Go to dashboard" at bounding box center [307, 25] width 22 height 20
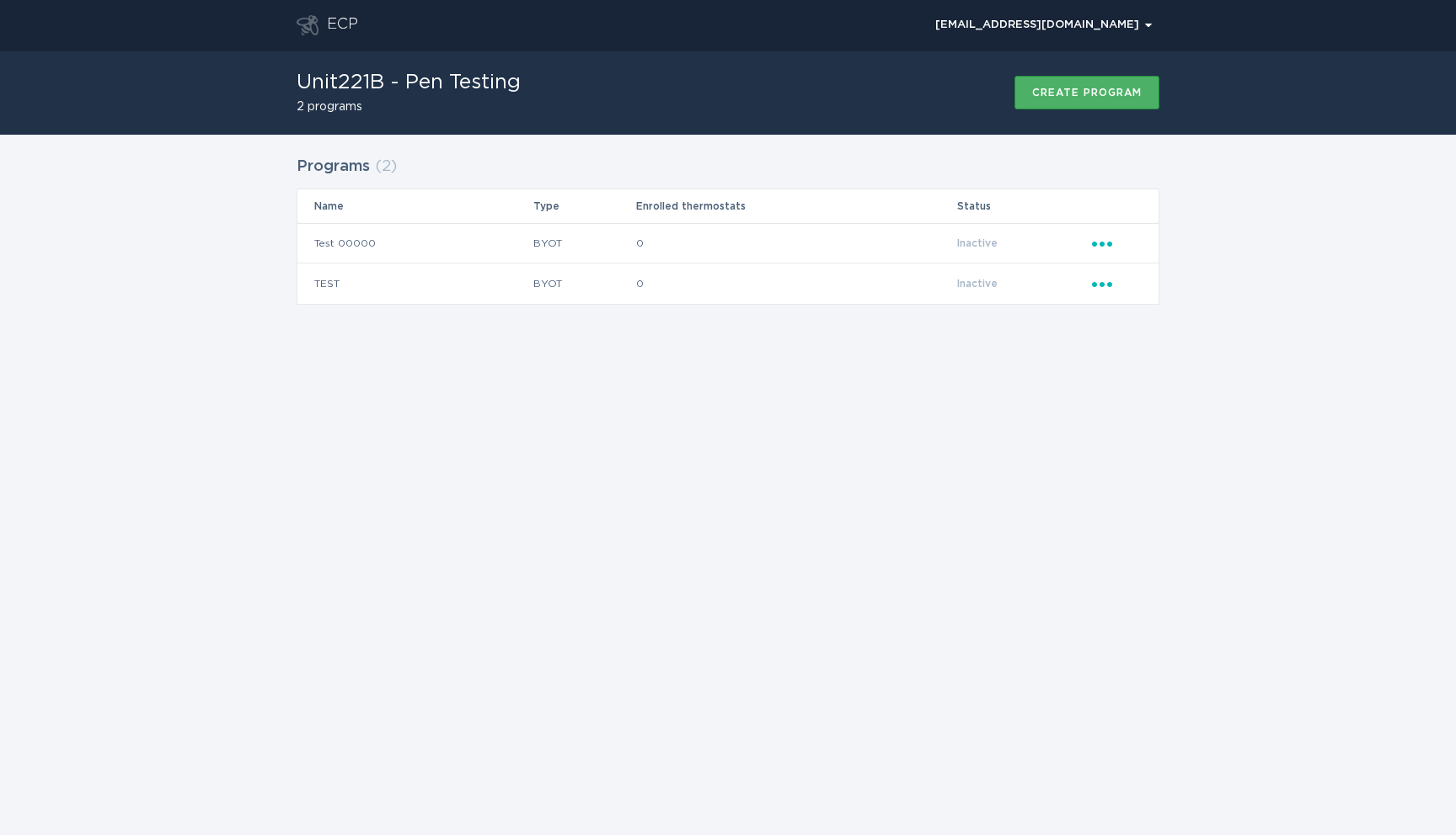
click at [1123, 90] on div "Create program" at bounding box center [1087, 92] width 110 height 10
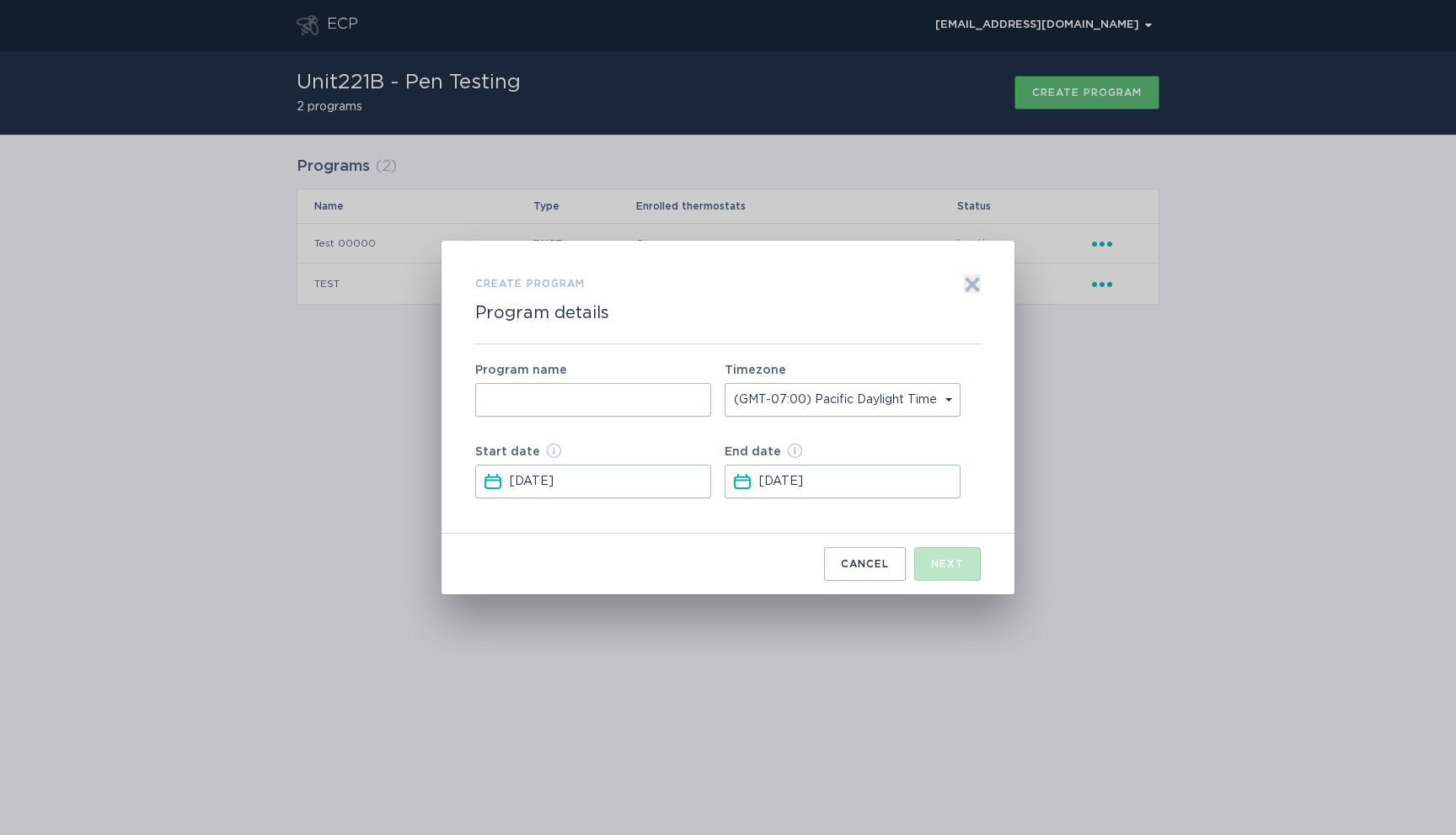
click at [755, 482] on div "Aug 23, 2025 Press the down arrow key to interact with the calendar and select …" at bounding box center [842, 481] width 236 height 34
click at [742, 483] on icon "Form to create a program" at bounding box center [741, 481] width 17 height 19
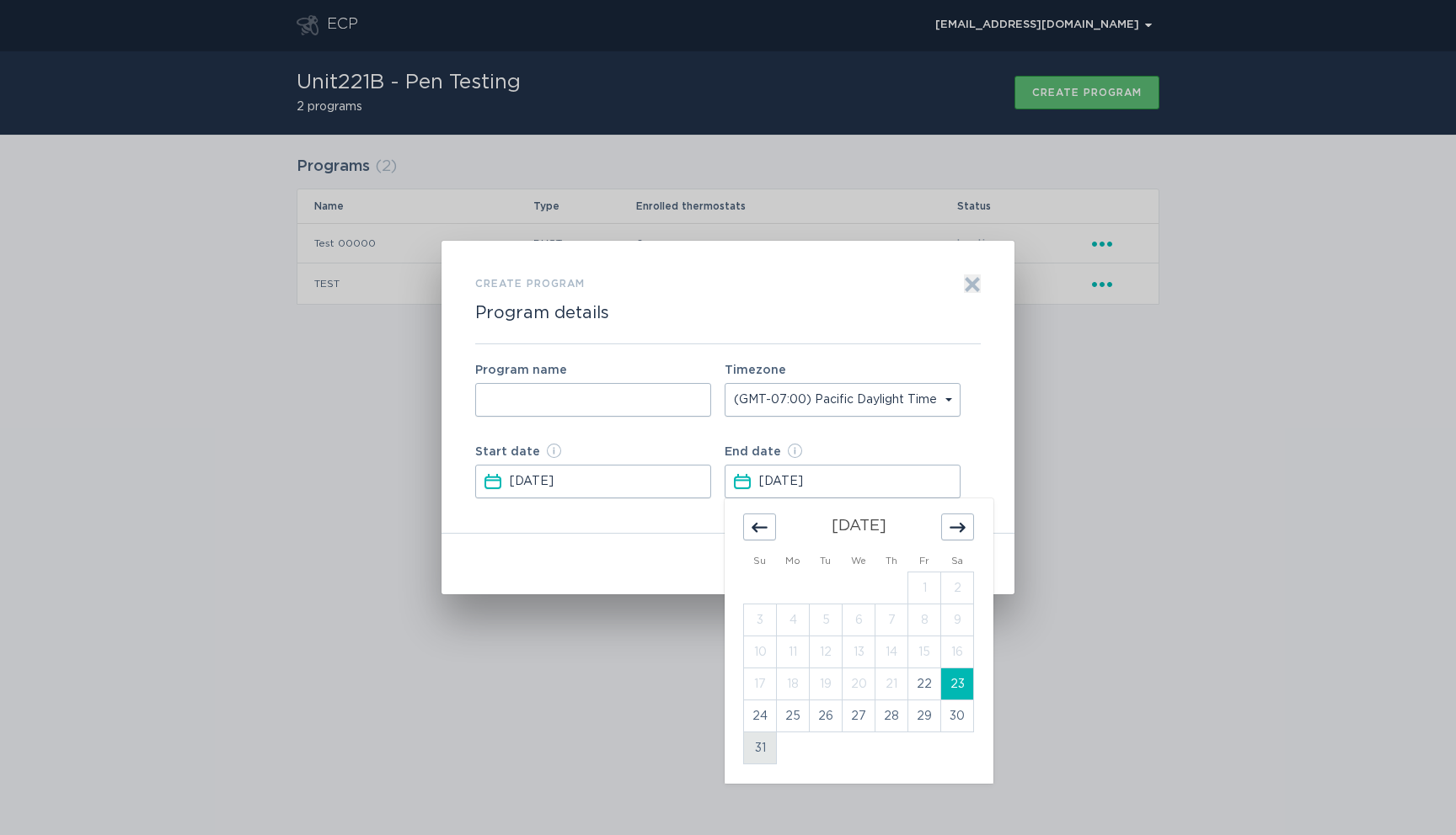
click at [748, 753] on td "31" at bounding box center [760, 749] width 33 height 32
type input "Aug 31, 2025"
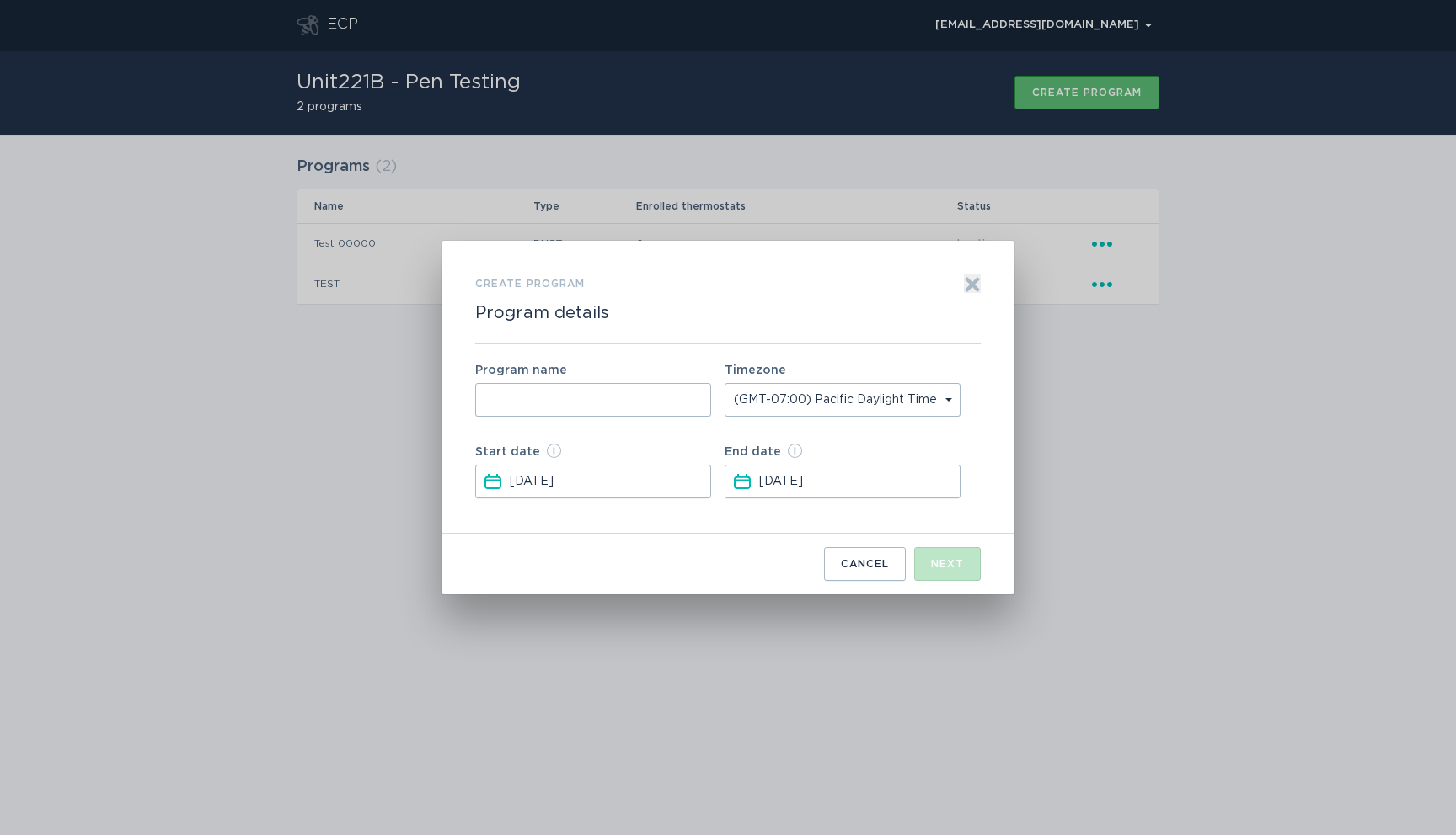
click at [635, 413] on input "Form to create a program" at bounding box center [593, 400] width 236 height 34
type input "T"
type input "Second 00000"
click at [948, 554] on button "Next" at bounding box center [947, 565] width 67 height 34
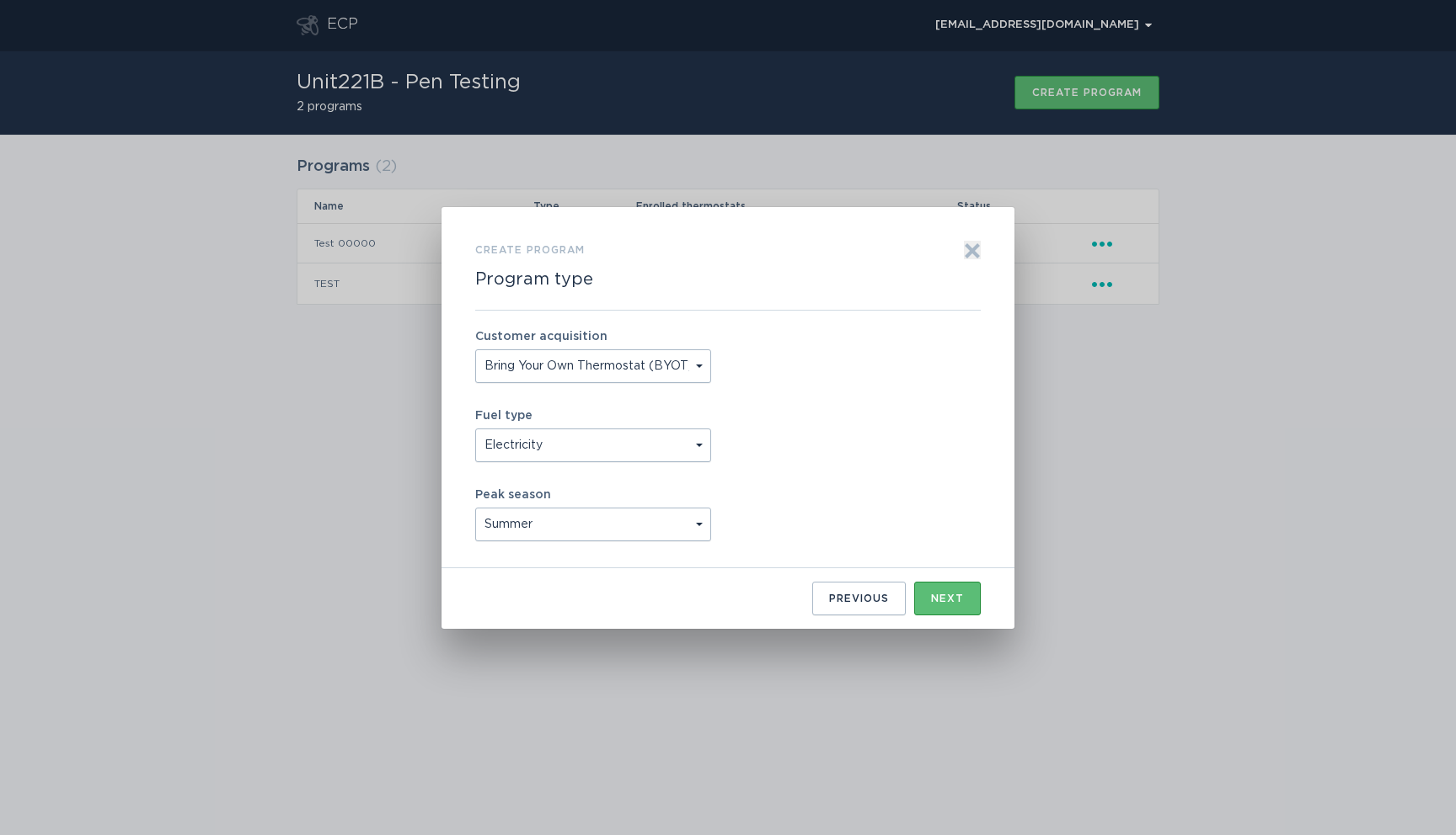
click at [622, 367] on select "Bring Your Own Thermostat (BYOT) Buy and Deploy (B&D)" at bounding box center [593, 366] width 236 height 34
click at [664, 379] on select "Bring Your Own Thermostat (BYOT) Buy and Deploy (B&D)" at bounding box center [593, 366] width 236 height 34
click at [475, 349] on select "Bring Your Own Thermostat (BYOT) Buy and Deploy (B&D)" at bounding box center [593, 366] width 236 height 34
click at [625, 360] on select "Bring Your Own Thermostat (BYOT) Buy and Deploy (B&D)" at bounding box center [593, 366] width 236 height 34
select select "BRING_YOUR_OWN_THERMOSTAT"
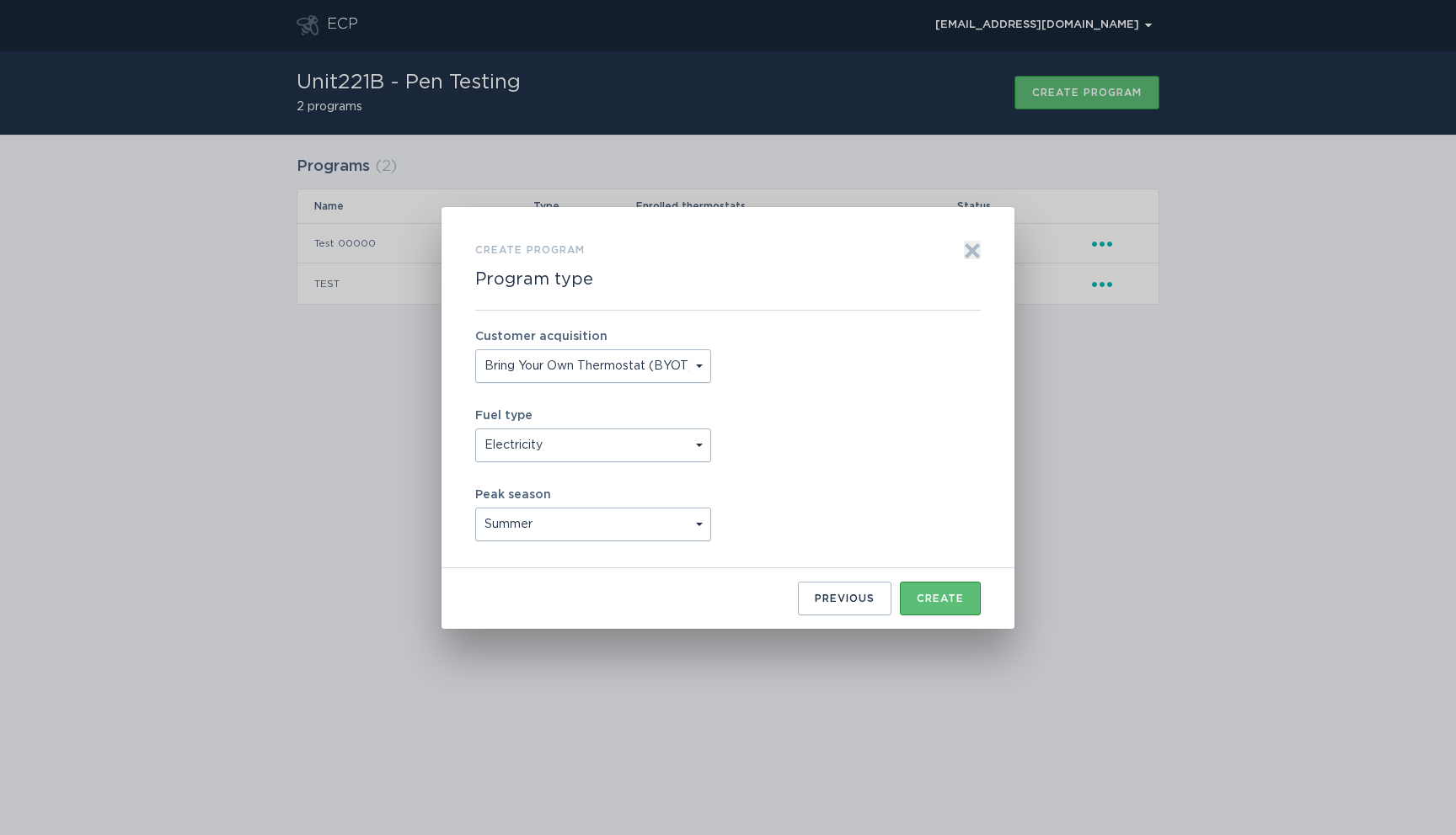
click at [475, 349] on select "Bring Your Own Thermostat (BYOT) Buy and Deploy (B&D)" at bounding box center [593, 366] width 236 height 34
click at [950, 601] on div "Next" at bounding box center [947, 598] width 33 height 10
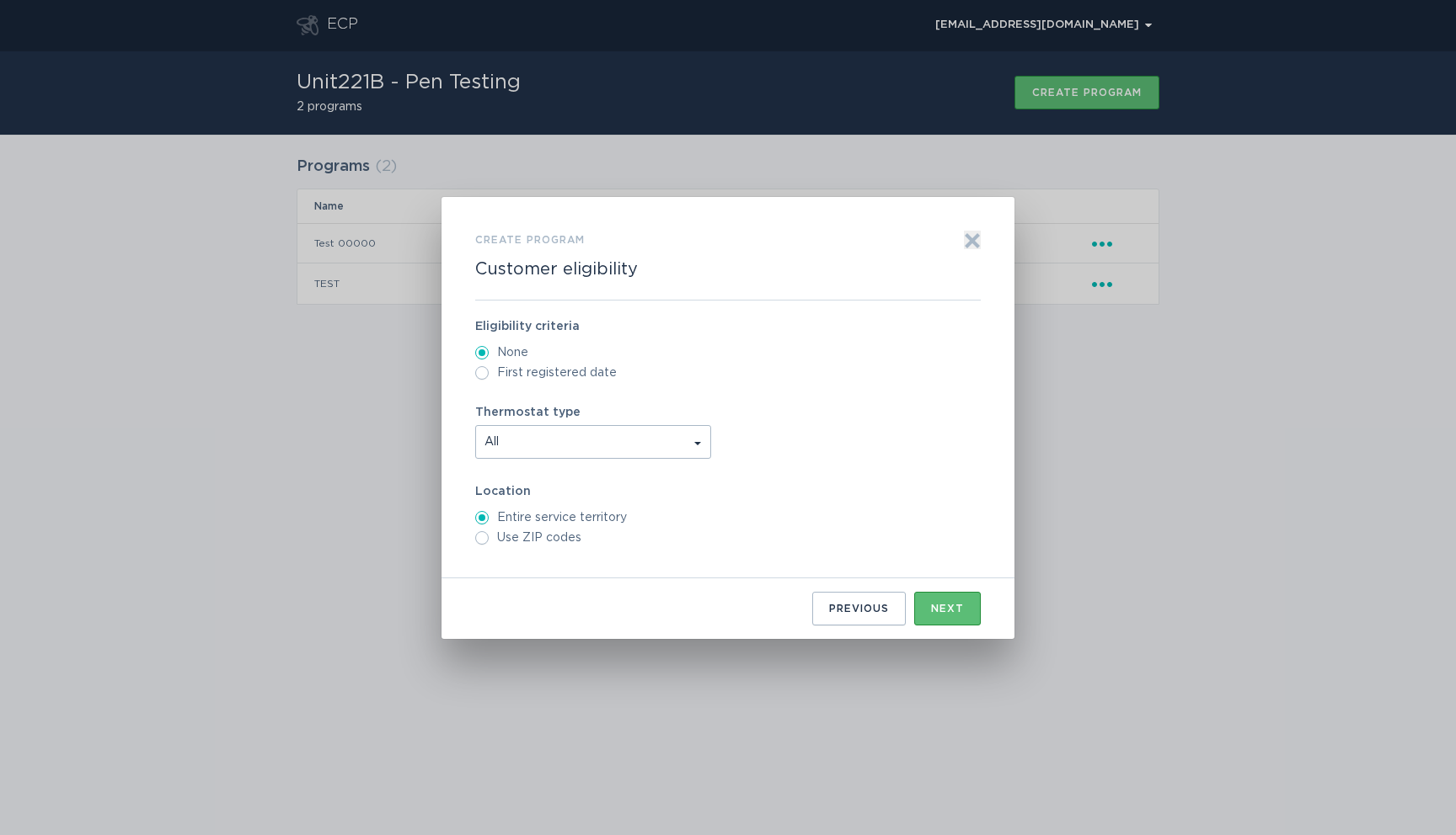
click at [591, 441] on span "All" at bounding box center [593, 442] width 234 height 32
click at [797, 414] on label "Thermostat type" at bounding box center [728, 412] width 505 height 12
click at [960, 616] on button "Next" at bounding box center [947, 609] width 67 height 34
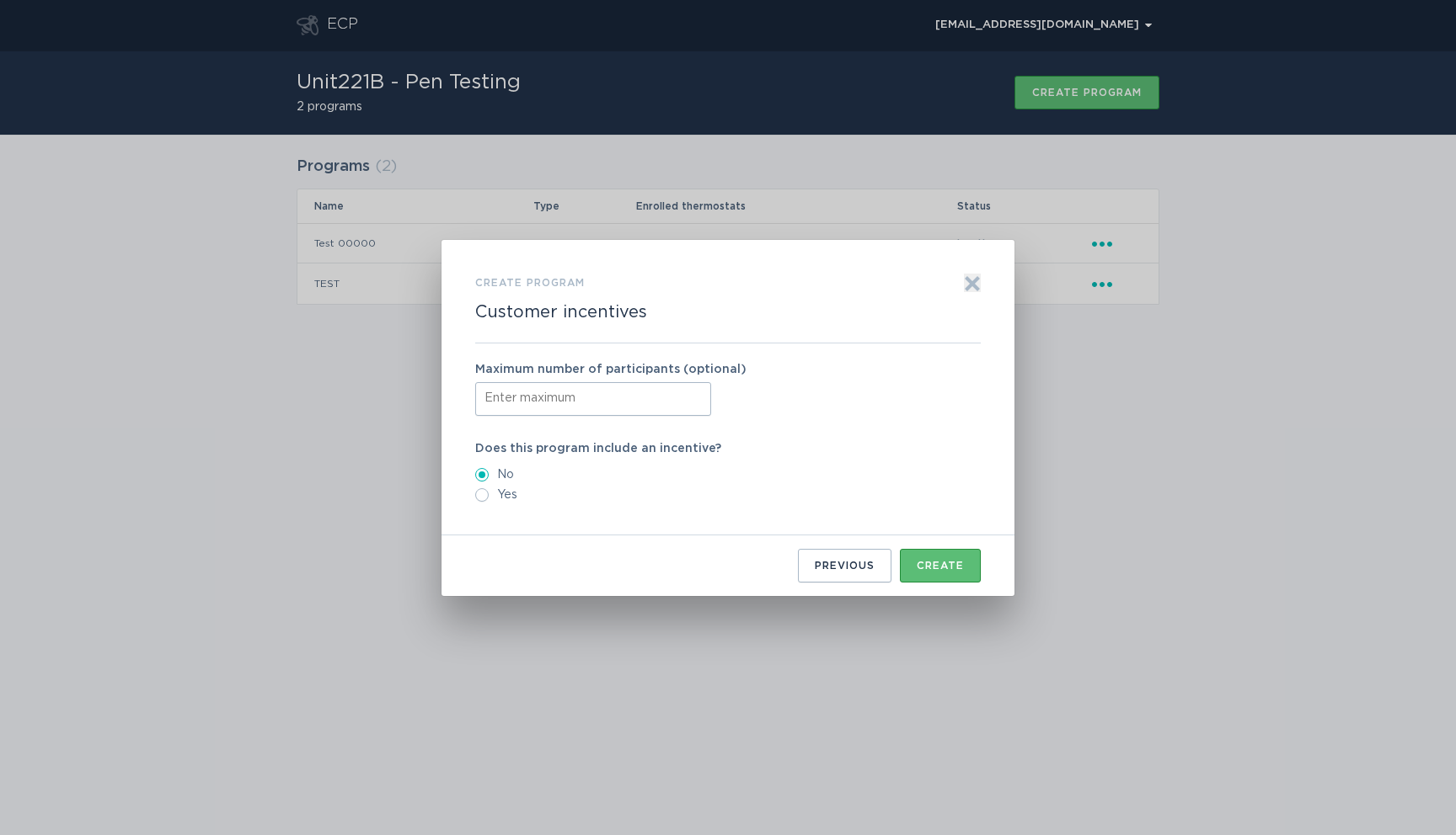
click at [648, 411] on input "Form to create a program" at bounding box center [593, 399] width 236 height 34
type input "2"
drag, startPoint x: 946, startPoint y: 565, endPoint x: 664, endPoint y: 464, distance: 299.5
click at [664, 464] on div "Create program Customer incentives Exit Maximum number of participants (optiona…" at bounding box center [728, 428] width 505 height 309
click at [618, 405] on input "2" at bounding box center [593, 399] width 236 height 34
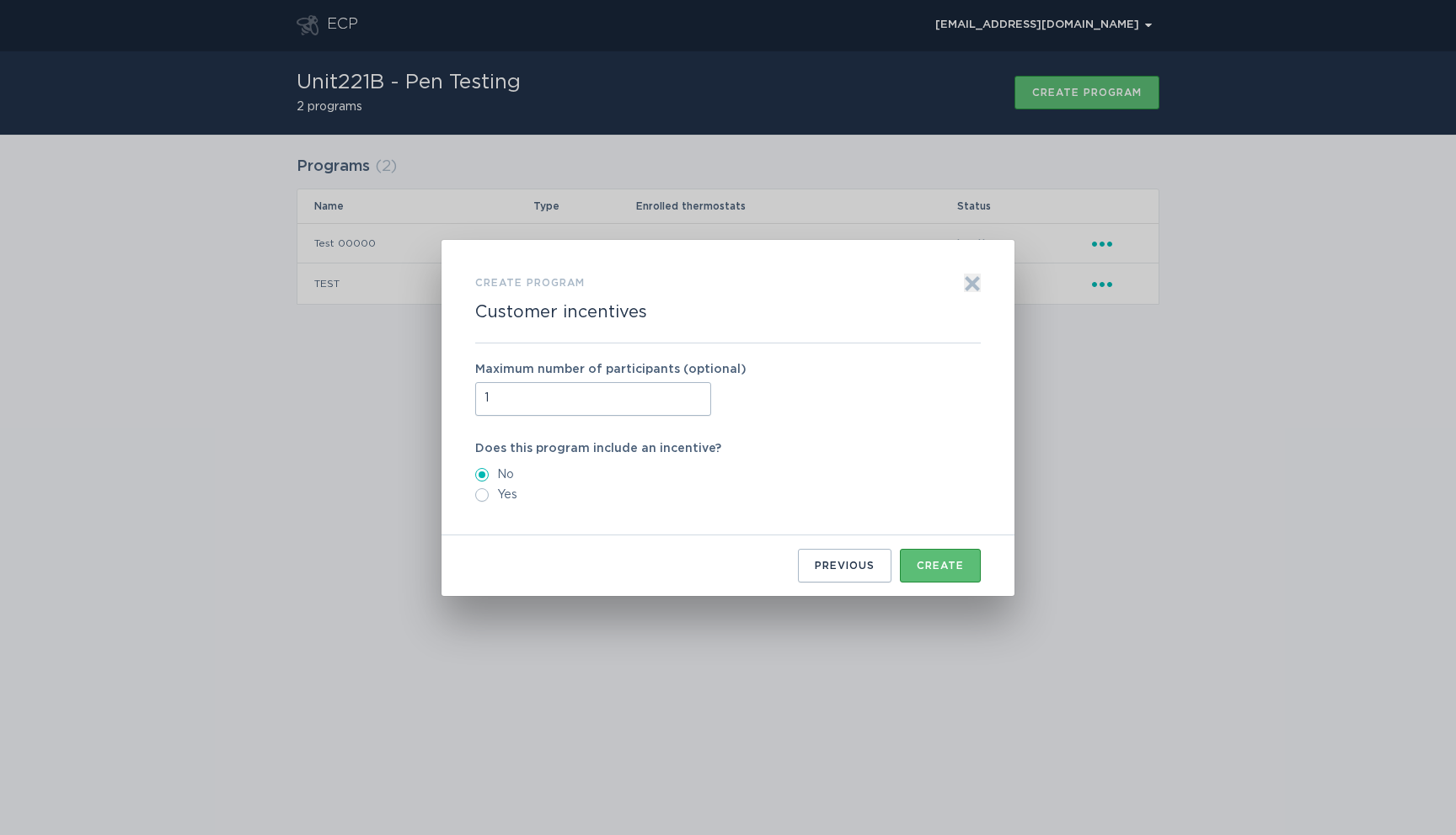
type input "1"
click at [481, 496] on input "Yes" at bounding box center [481, 495] width 13 height 13
radio input "true"
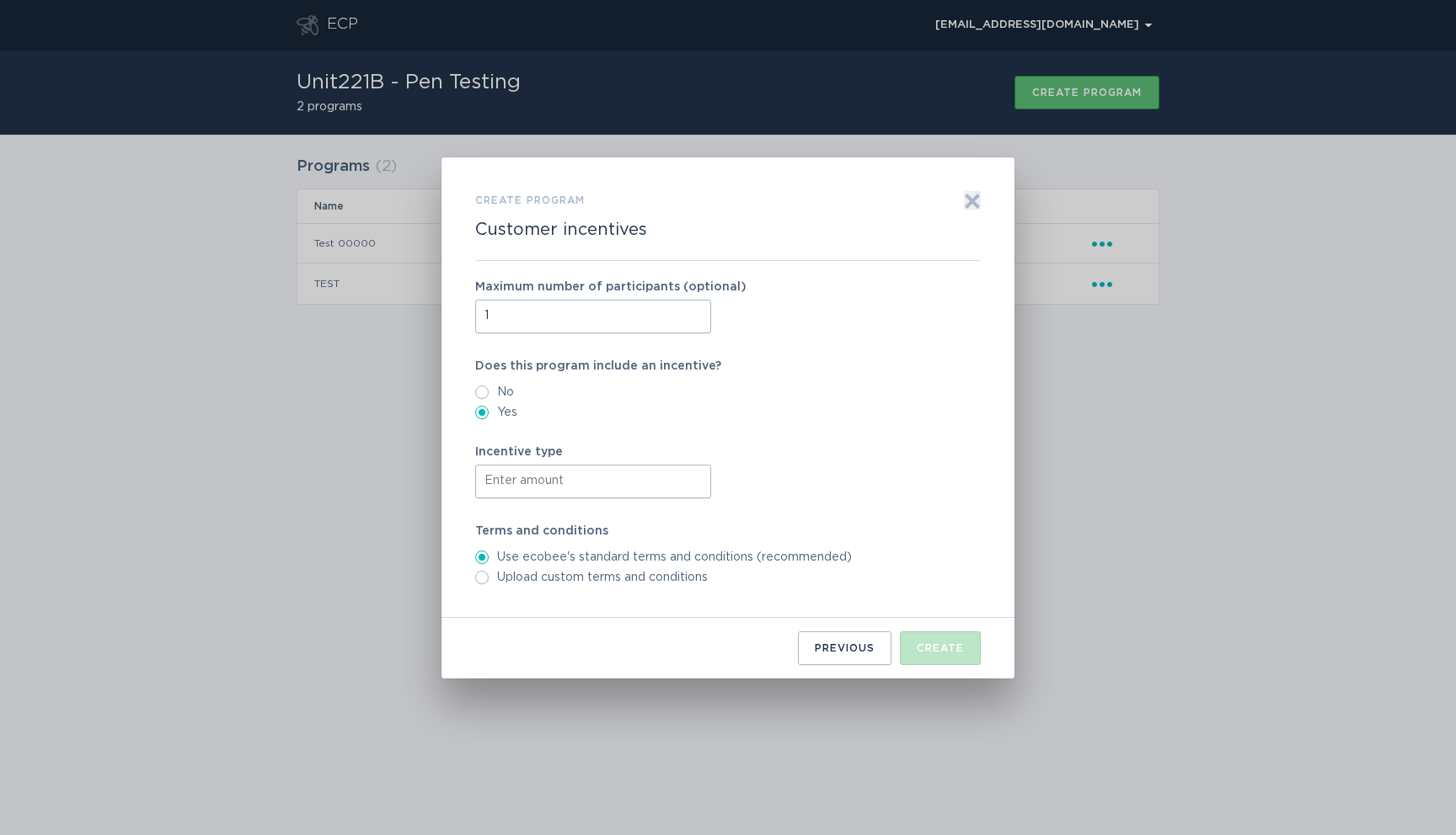
click at [560, 480] on input "Form to create a program" at bounding box center [593, 481] width 236 height 34
type input "<script>alert(1"
click at [612, 578] on label "Upload custom terms and conditions" at bounding box center [728, 577] width 505 height 13
click at [489, 578] on input "Upload custom terms and conditions" at bounding box center [481, 577] width 13 height 13
radio input "true"
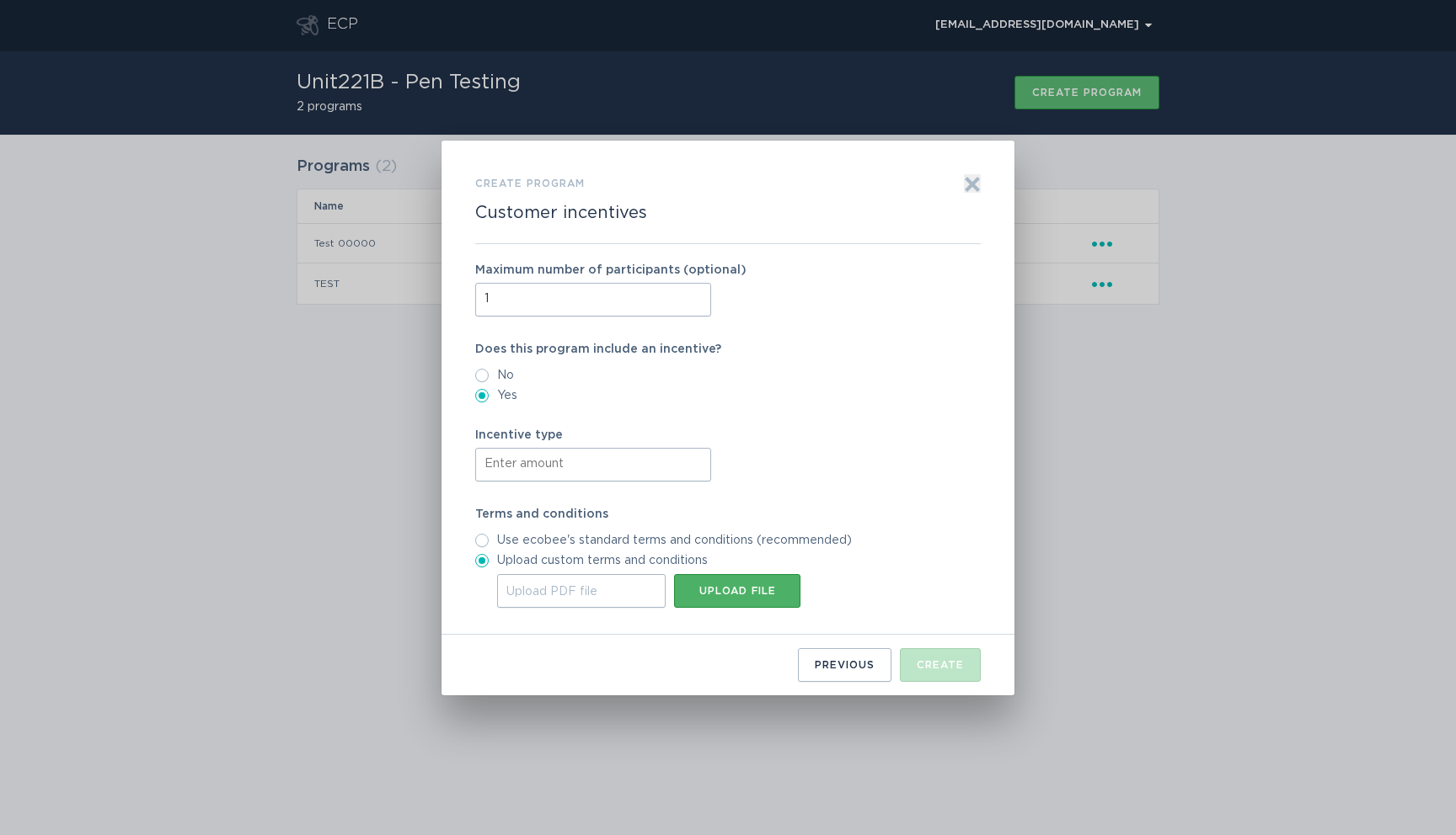
click at [693, 597] on button "Upload file" at bounding box center [737, 591] width 127 height 34
click at [502, 375] on label "No" at bounding box center [728, 375] width 505 height 13
click at [489, 375] on input "No" at bounding box center [481, 375] width 13 height 13
radio input "true"
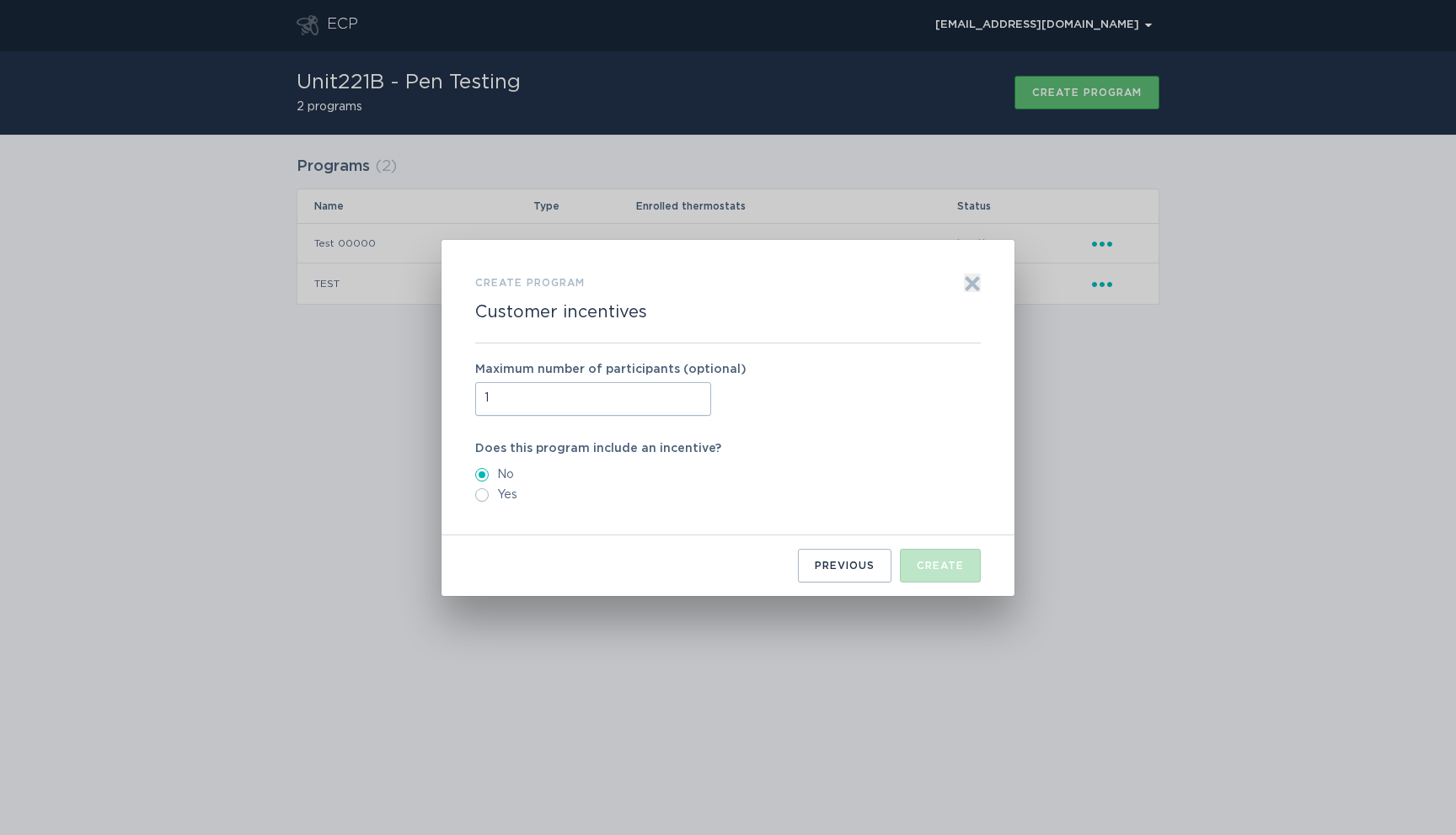
click at [568, 400] on input "1" at bounding box center [593, 399] width 236 height 34
type input "2"
click at [900, 464] on div "Does this program include an incentive? No Yes" at bounding box center [728, 472] width 505 height 59
click at [484, 480] on div "No Yes" at bounding box center [728, 485] width 505 height 34
click at [487, 491] on input "Yes" at bounding box center [481, 495] width 13 height 13
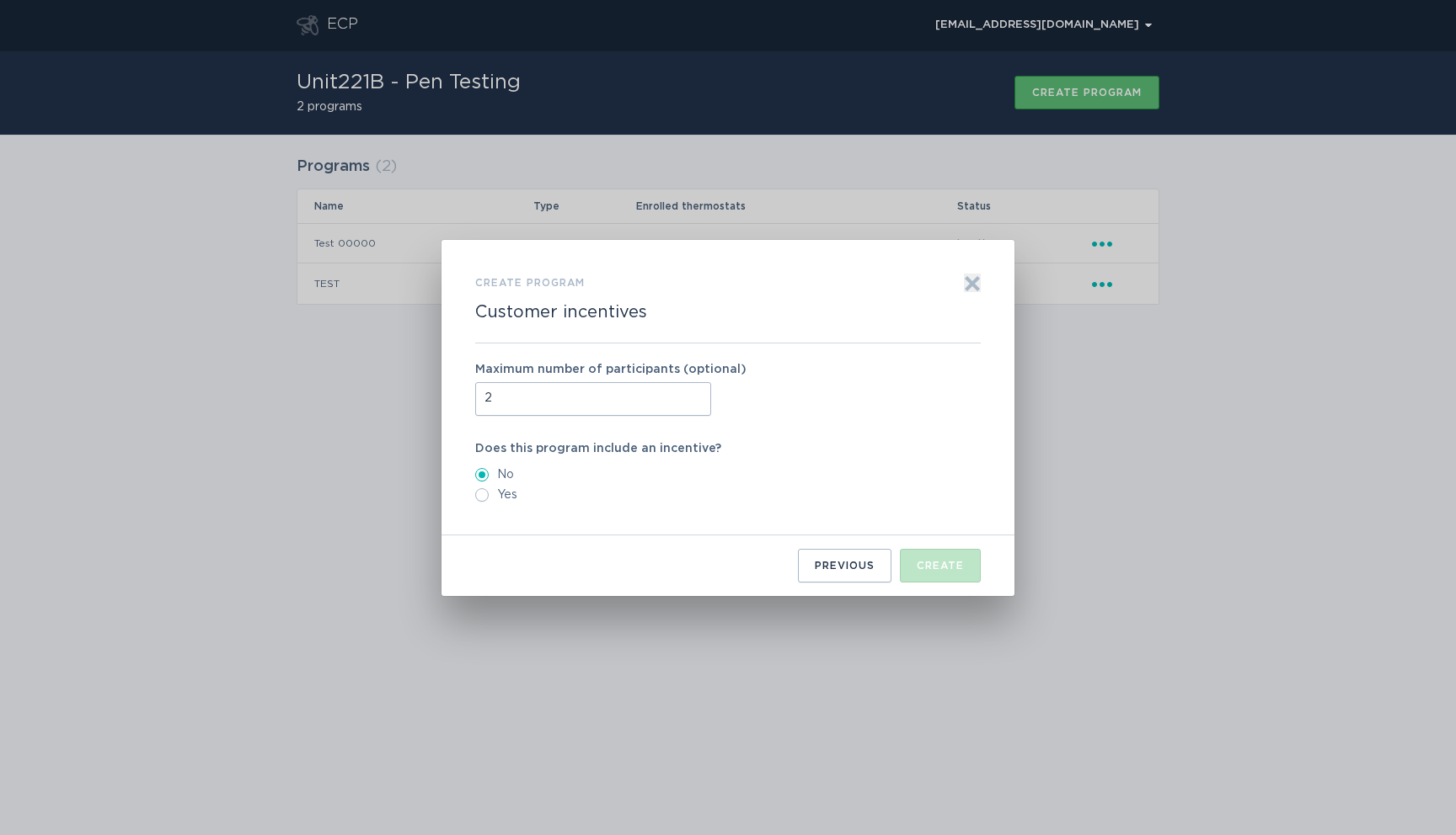
radio input "true"
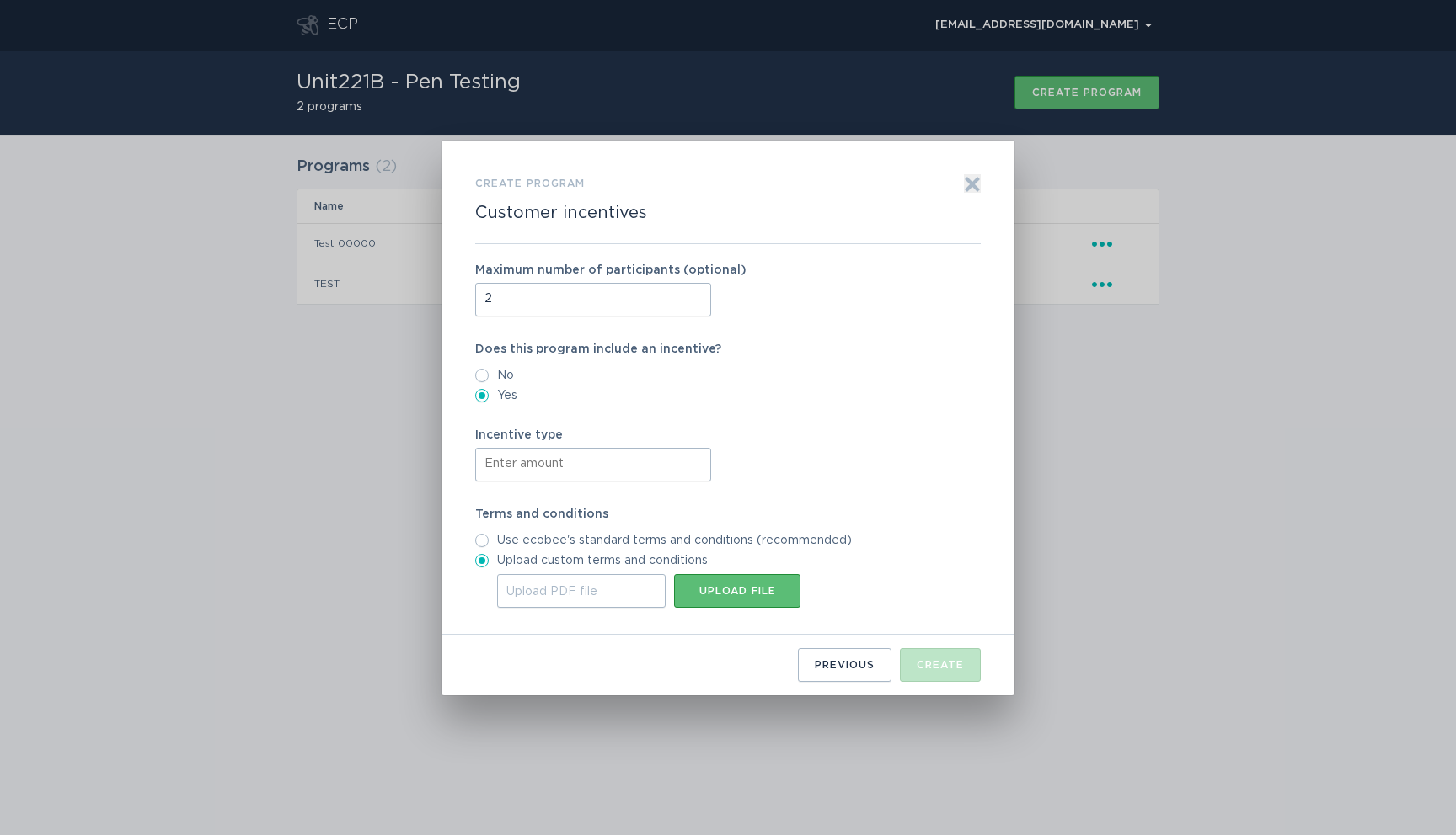
click at [632, 466] on input "Form to create a program" at bounding box center [593, 464] width 236 height 34
type input "1"
click at [612, 504] on div "Maximum number of participants (optional) 2 Does this program include an incent…" at bounding box center [728, 440] width 505 height 391
click at [599, 479] on input "1" at bounding box center [593, 464] width 236 height 34
type input "5"
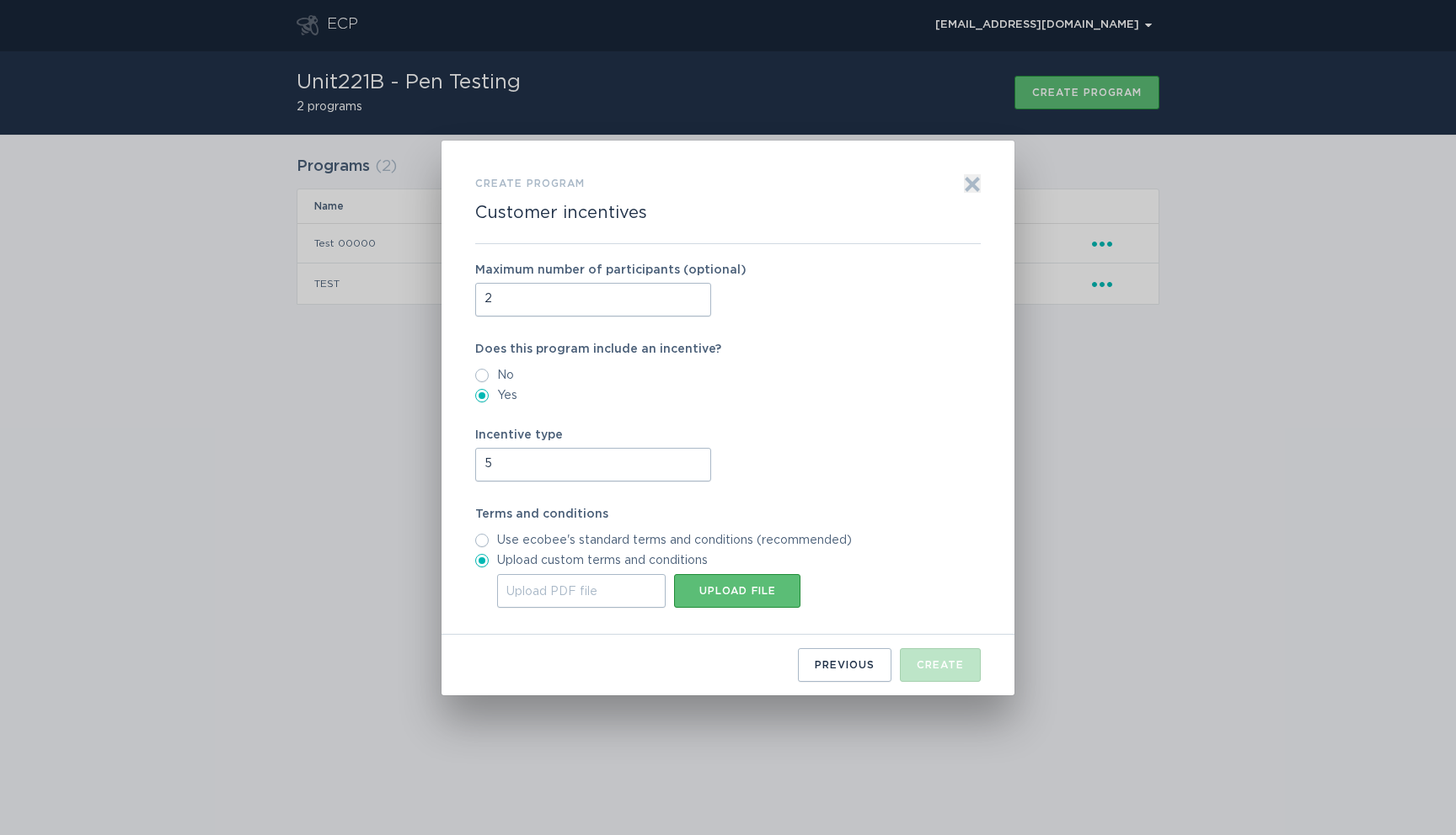
click at [857, 456] on div "Incentive type 5" at bounding box center [728, 456] width 505 height 52
click at [661, 535] on label "Use ecobee's standard terms and conditions (recommended)" at bounding box center [728, 540] width 505 height 13
click at [489, 535] on input "Use ecobee's standard terms and conditions (recommended)" at bounding box center [481, 540] width 13 height 13
radio input "true"
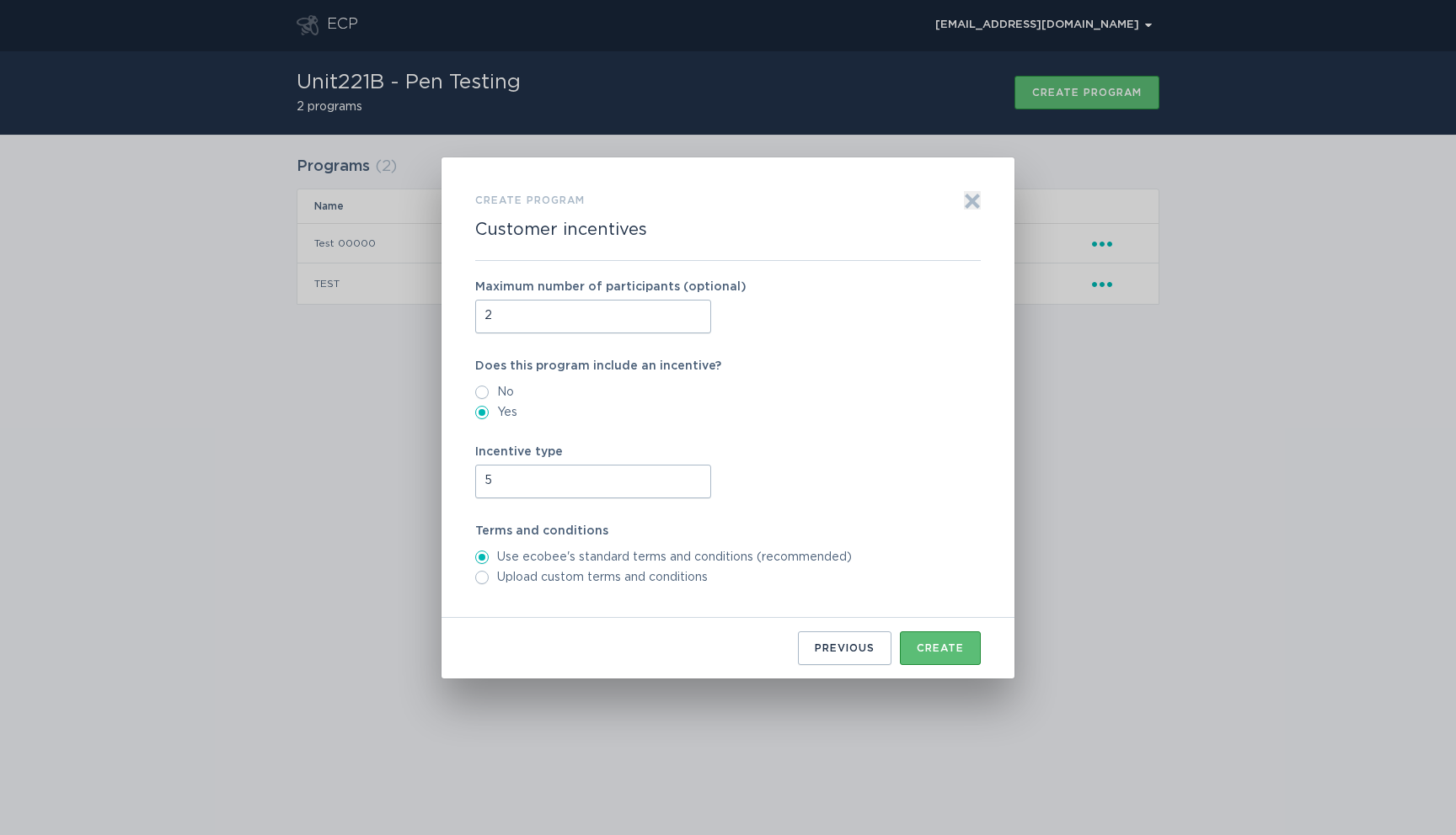
drag, startPoint x: 947, startPoint y: 642, endPoint x: 741, endPoint y: 488, distance: 257.2
click at [744, 488] on div "Create program Customer incentives Exit Maximum number of participants (optiona…" at bounding box center [728, 428] width 505 height 474
click at [607, 324] on input "2" at bounding box center [593, 316] width 236 height 34
type input "1"
click at [936, 644] on div "Create" at bounding box center [940, 648] width 47 height 10
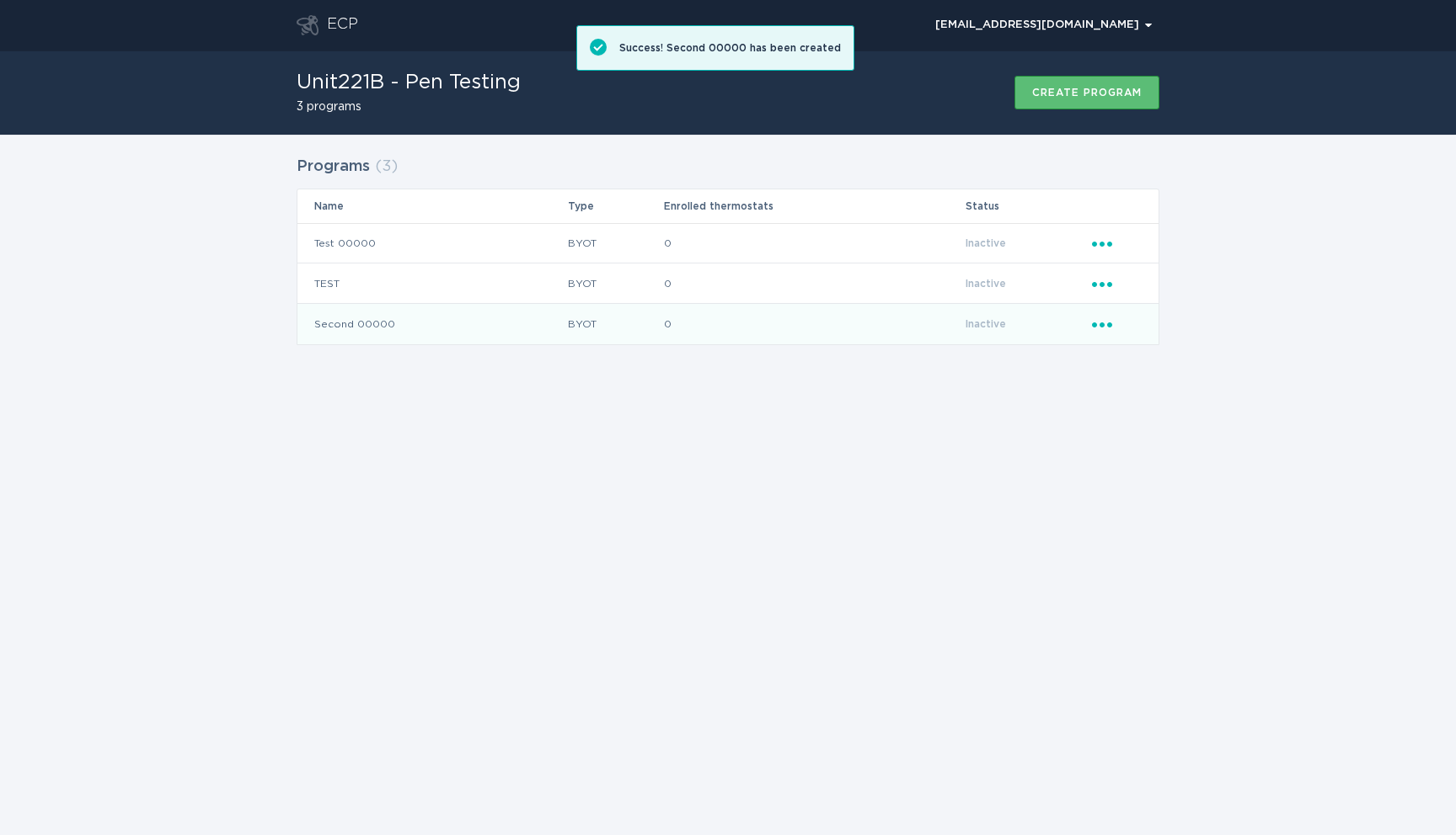
click at [377, 326] on td "Second 00000" at bounding box center [432, 324] width 270 height 41
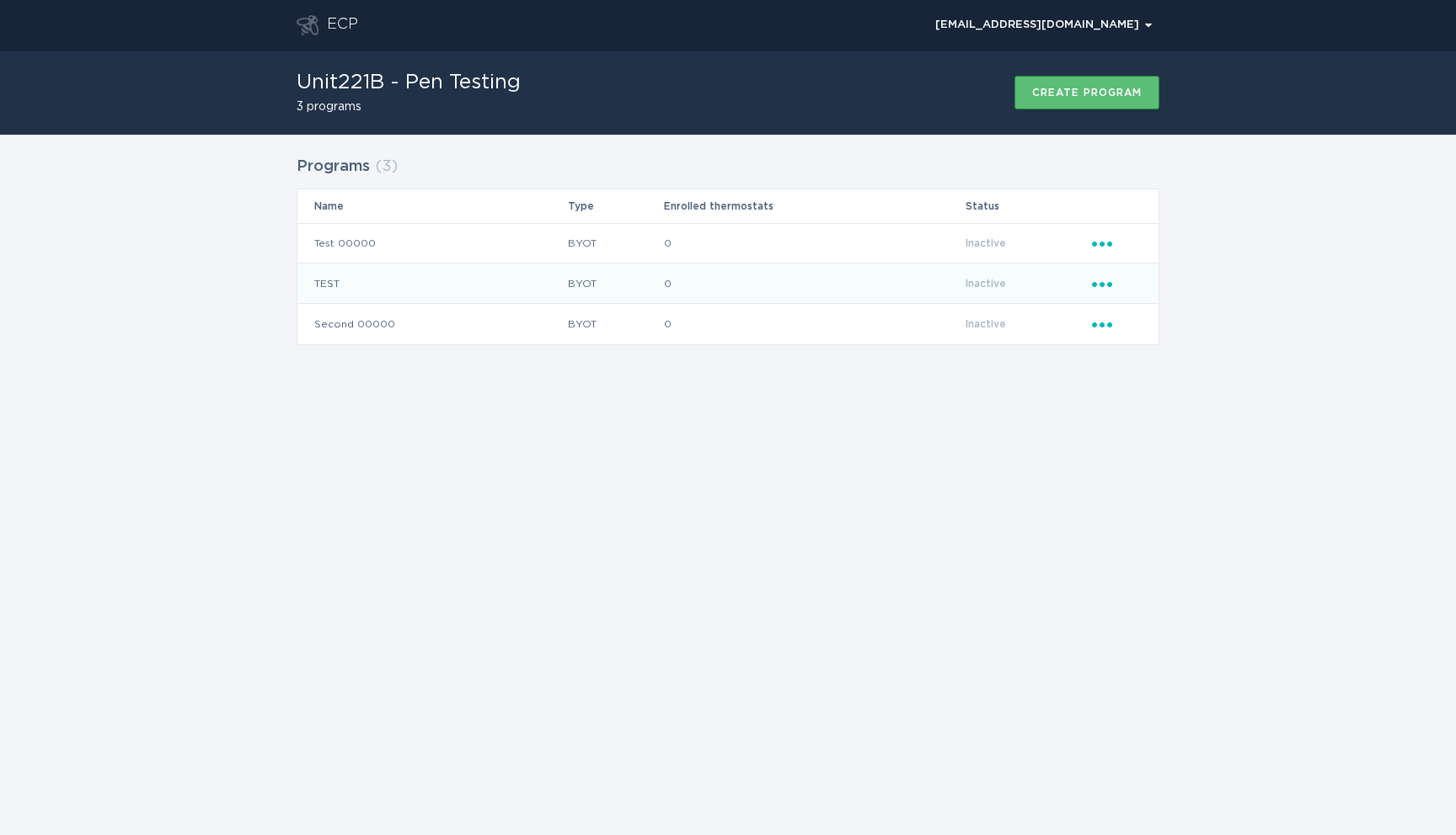
click at [1104, 283] on icon "Popover menu" at bounding box center [1101, 285] width 20 height 5
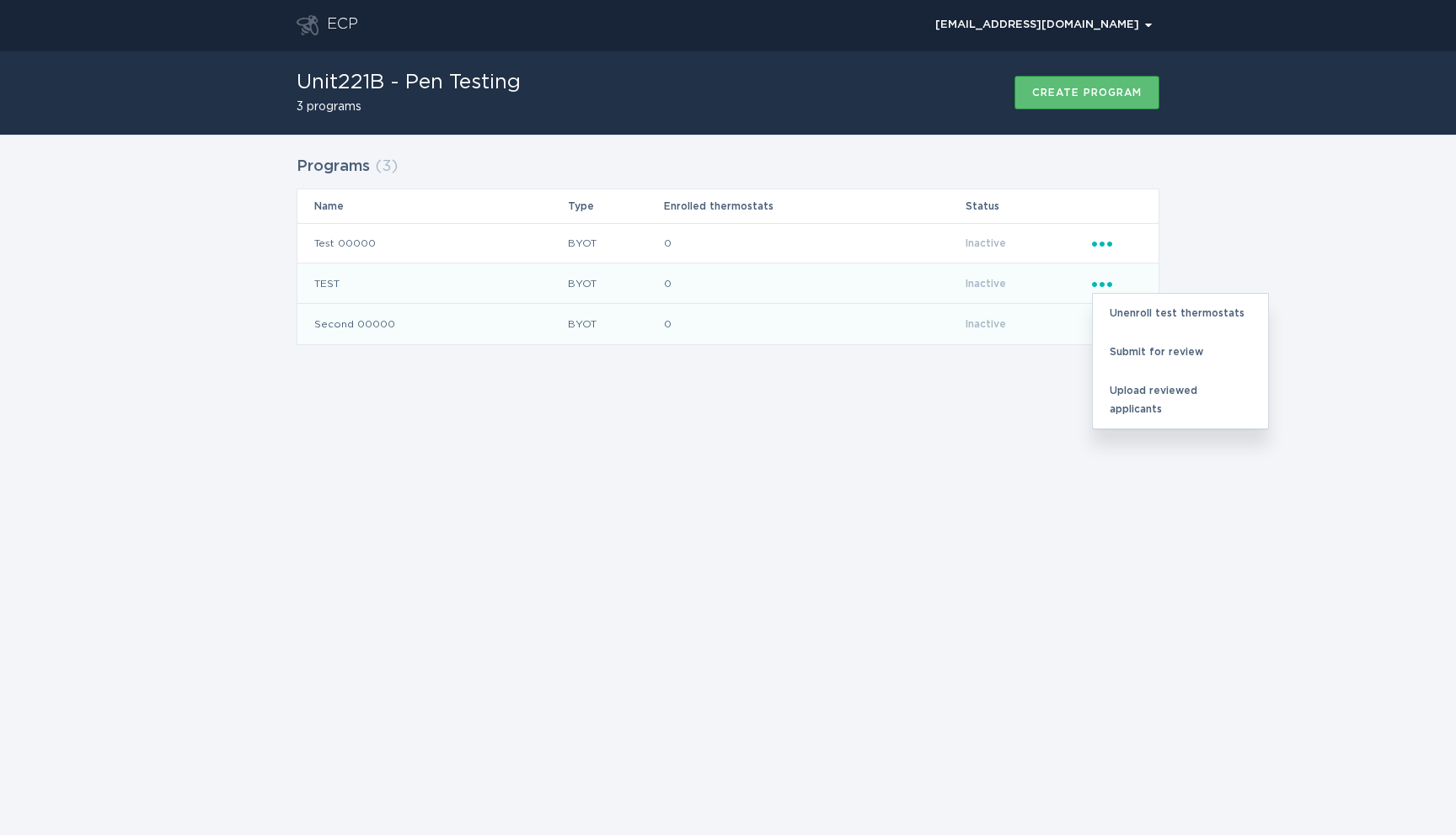
click at [777, 322] on td "0" at bounding box center [814, 324] width 301 height 41
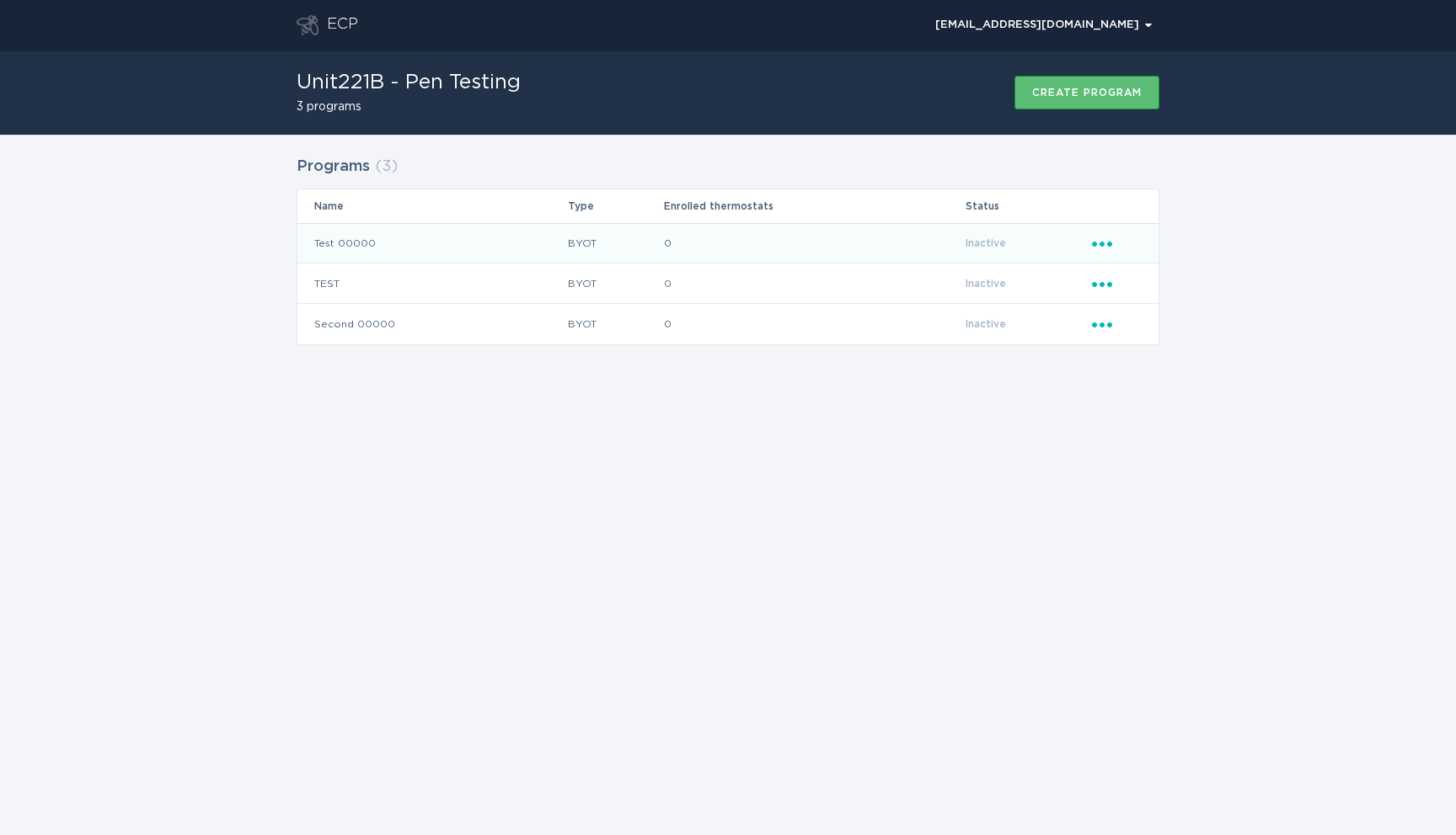
click at [973, 243] on span "Inactive" at bounding box center [986, 243] width 41 height 10
click at [987, 245] on span "Inactive" at bounding box center [986, 243] width 41 height 10
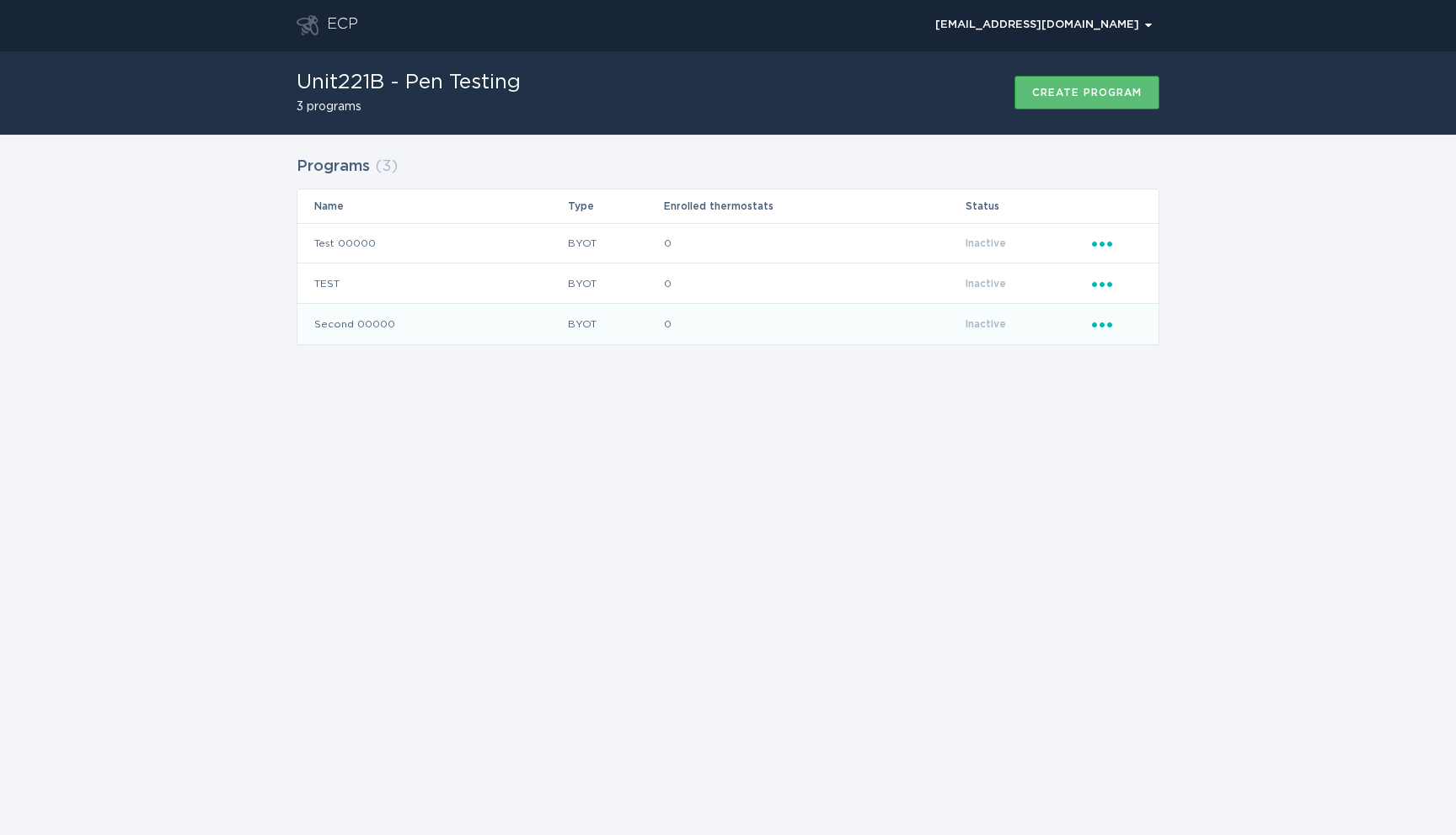
click at [1093, 312] on td "Ellipsis" at bounding box center [1124, 324] width 67 height 41
